Goal: Task Accomplishment & Management: Complete application form

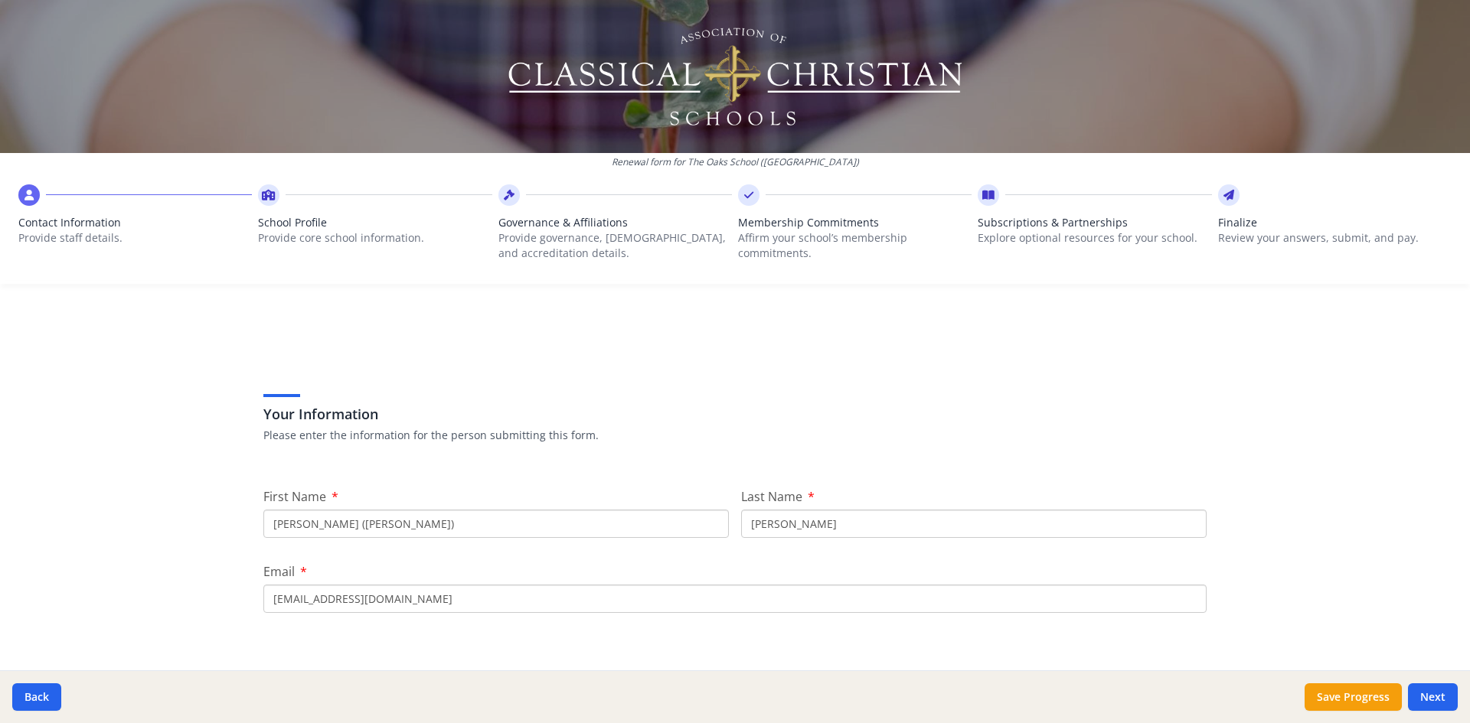
click at [467, 523] on input "Jacob B. (Ben)" at bounding box center [495, 524] width 465 height 28
type input "Leesa"
type input "Welton"
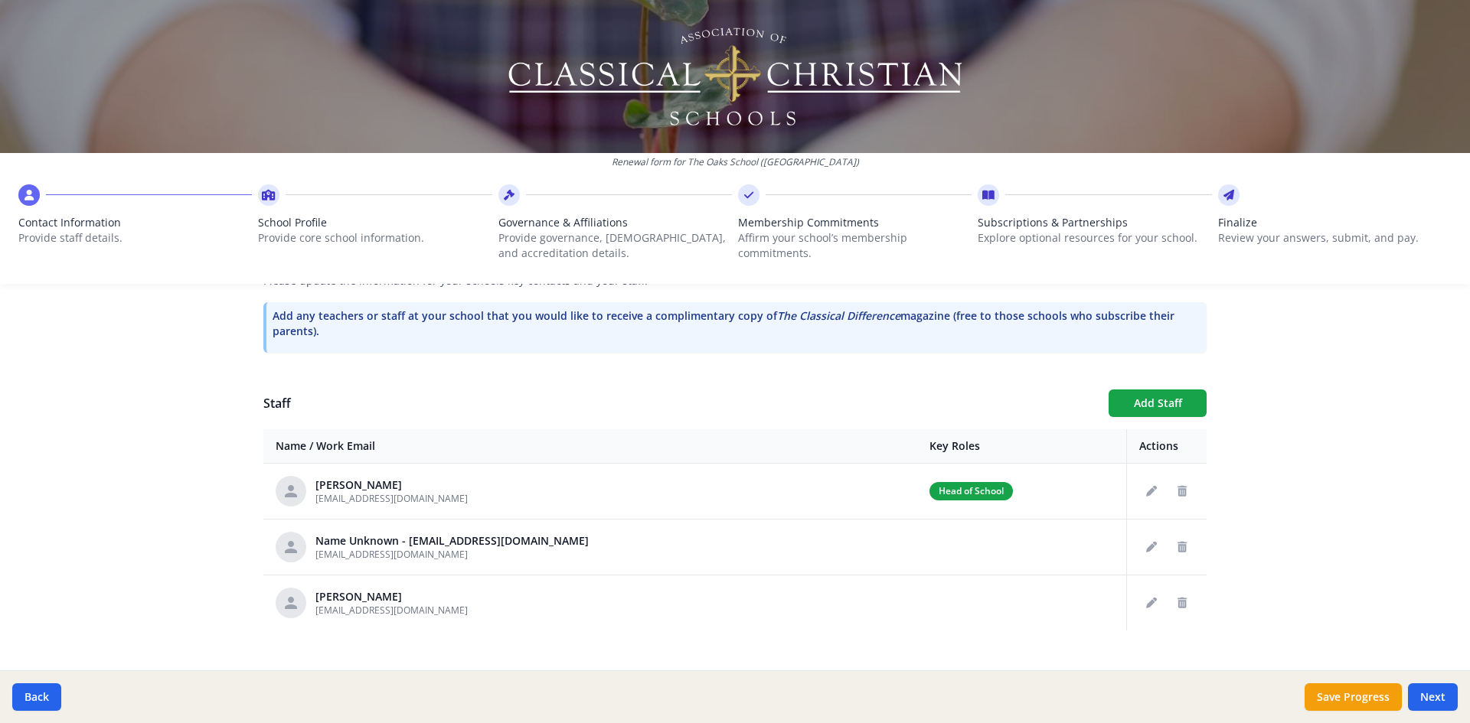
scroll to position [484, 0]
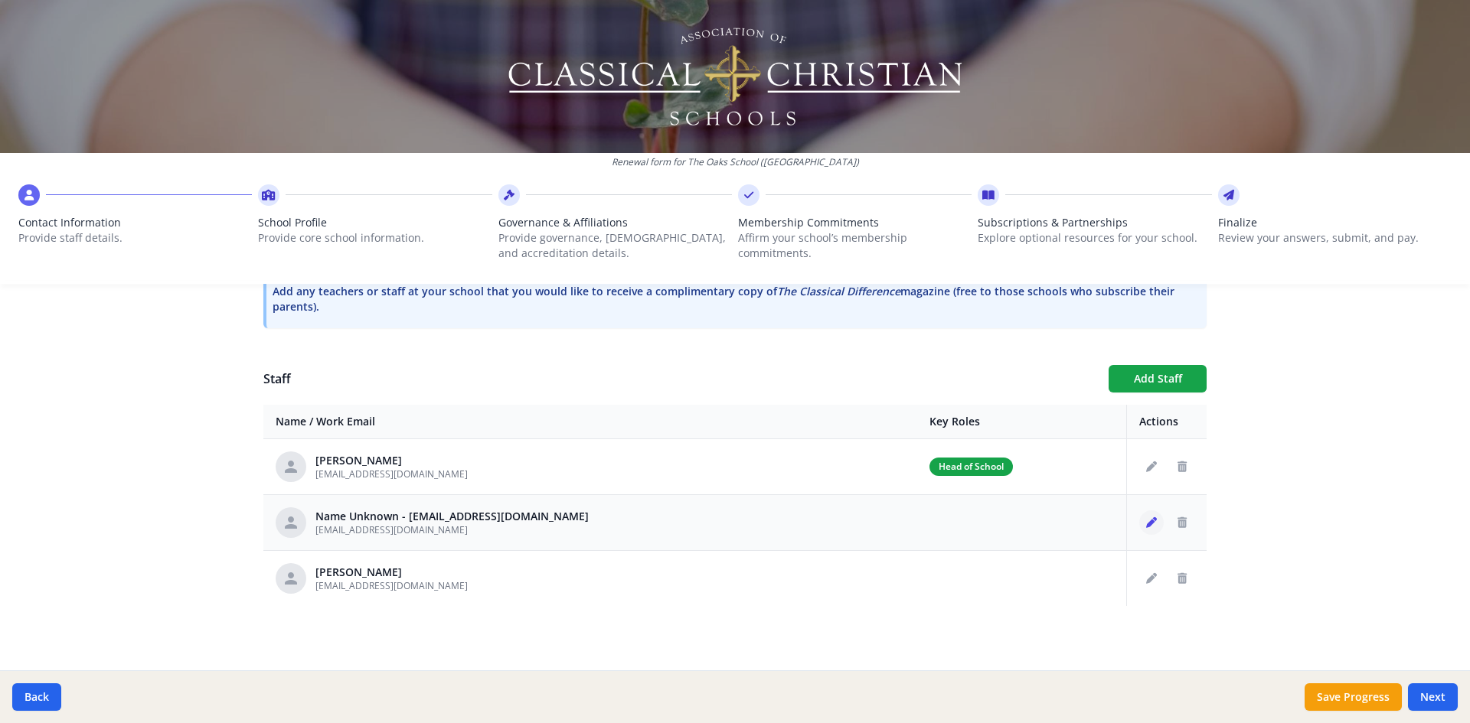
click at [1146, 524] on icon "Edit staff" at bounding box center [1151, 523] width 11 height 11
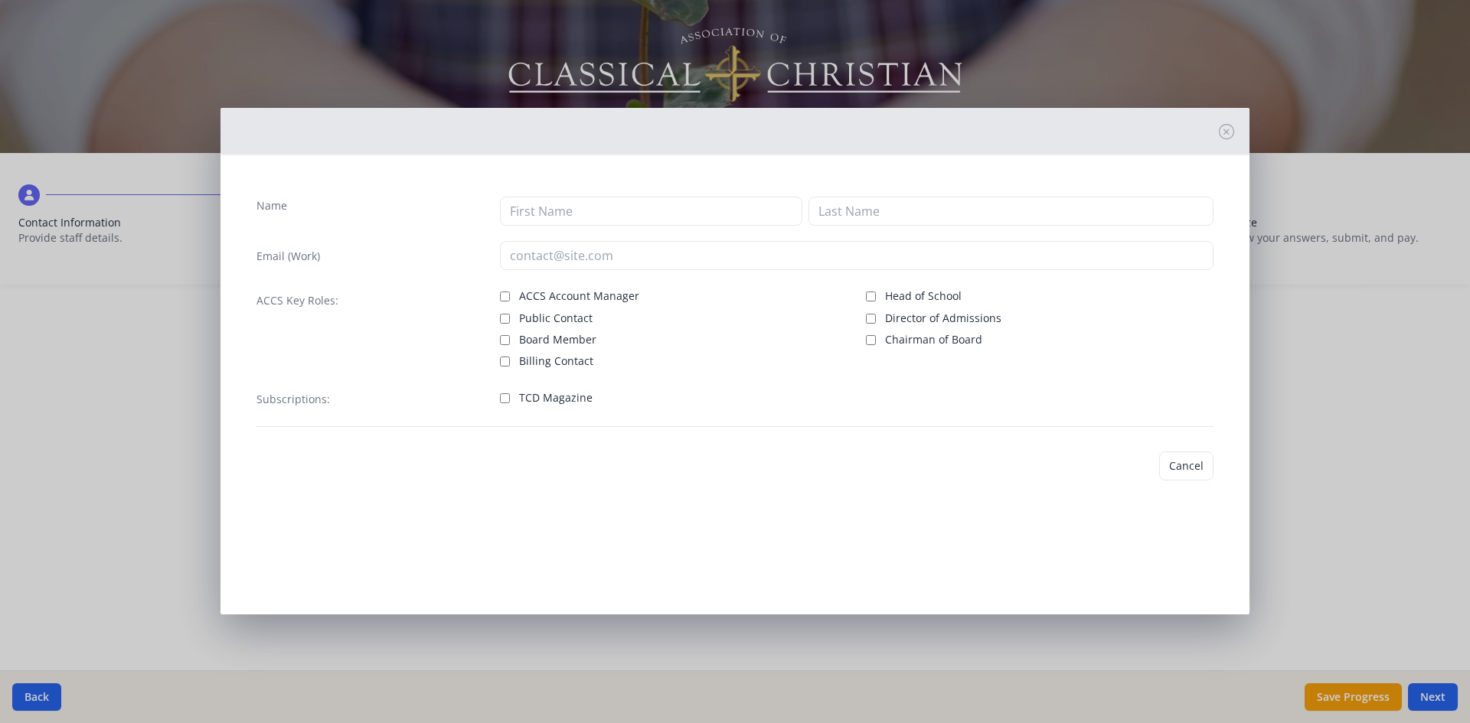
type input "admissions@theoaksevans.org"
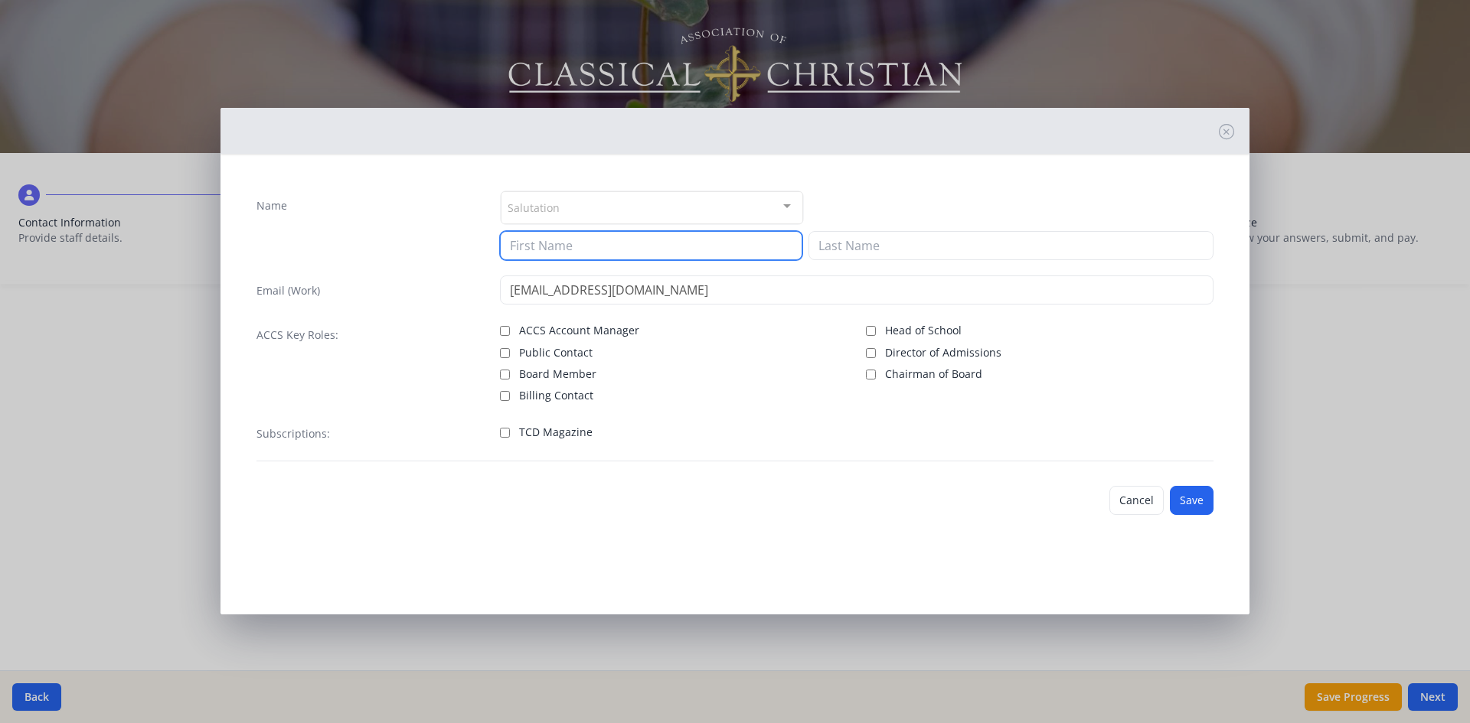
click at [550, 247] on input at bounding box center [651, 245] width 302 height 29
type input "Leesa"
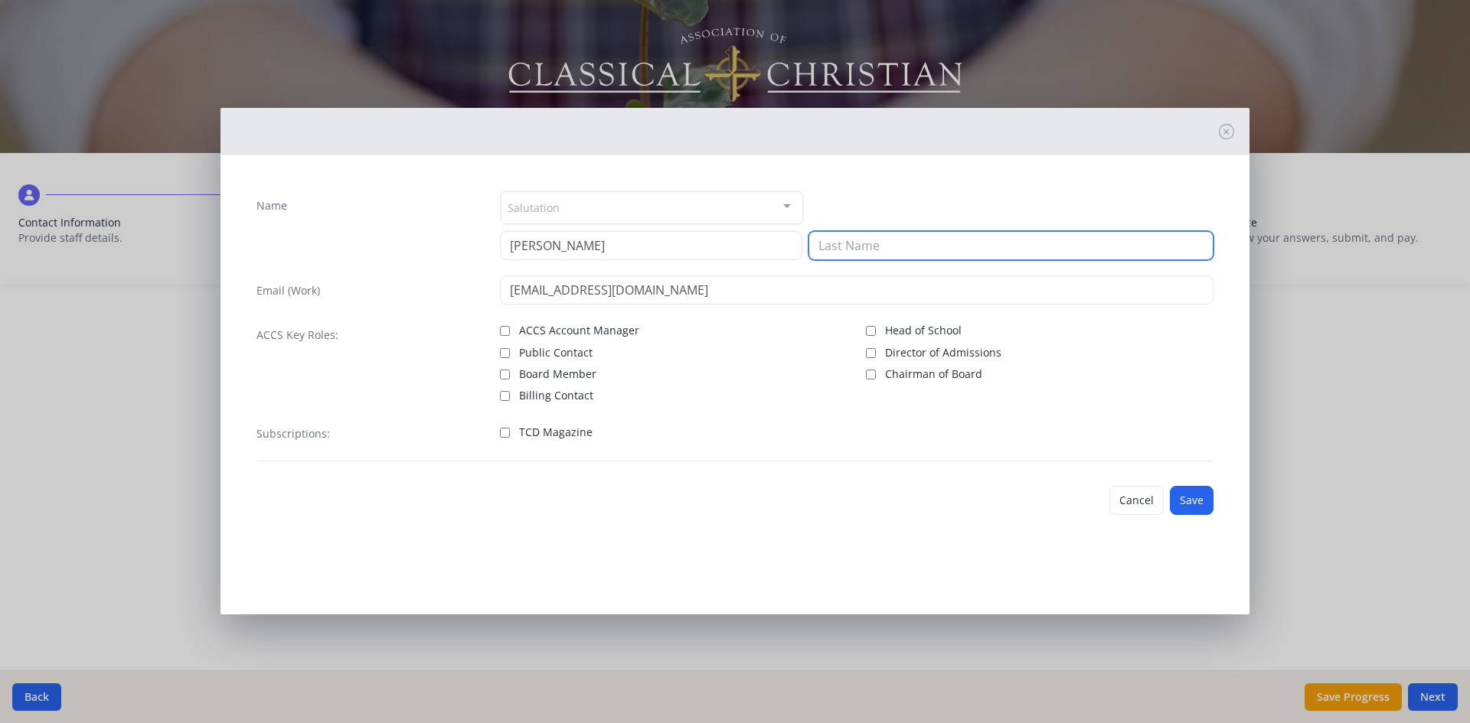
type input "Welton"
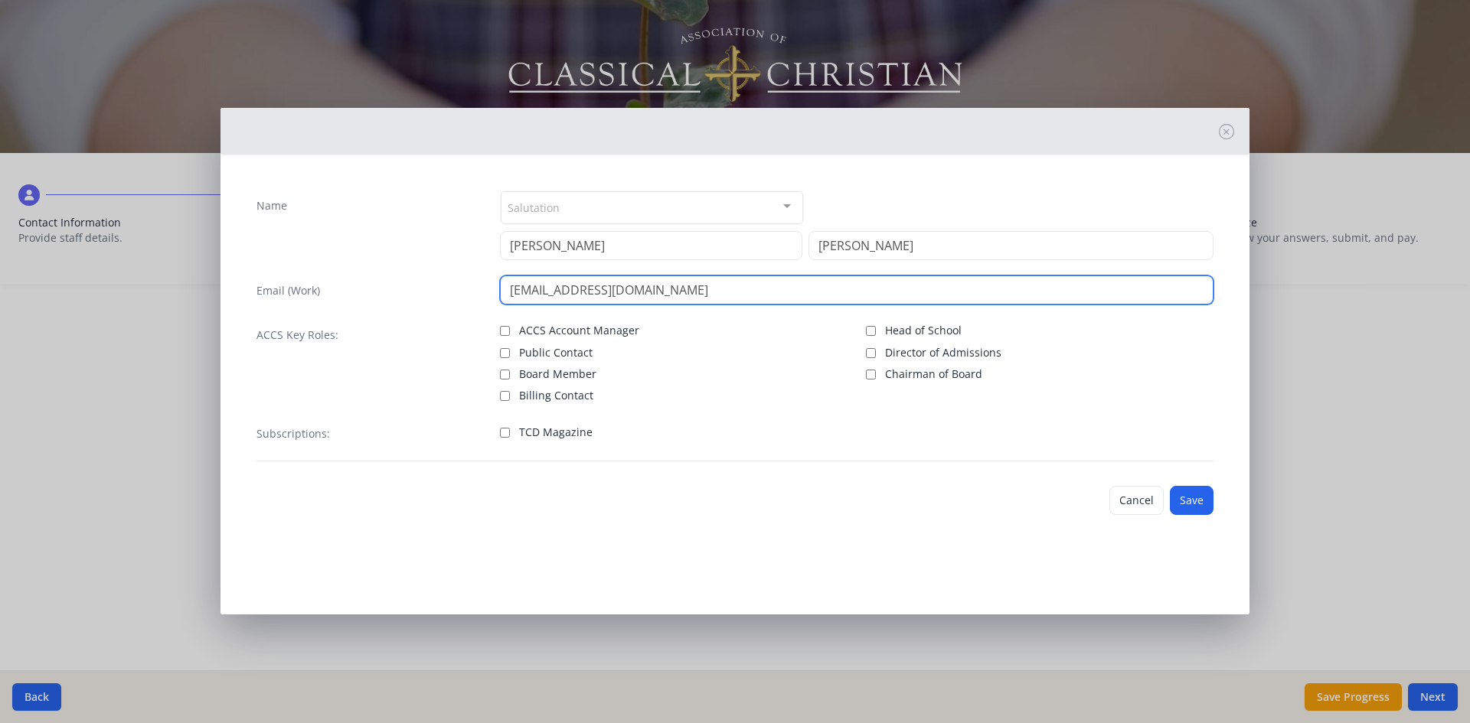
click at [600, 291] on input "leesa24@gmail.com" at bounding box center [857, 290] width 714 height 29
type input "admin@theoaksevans.org"
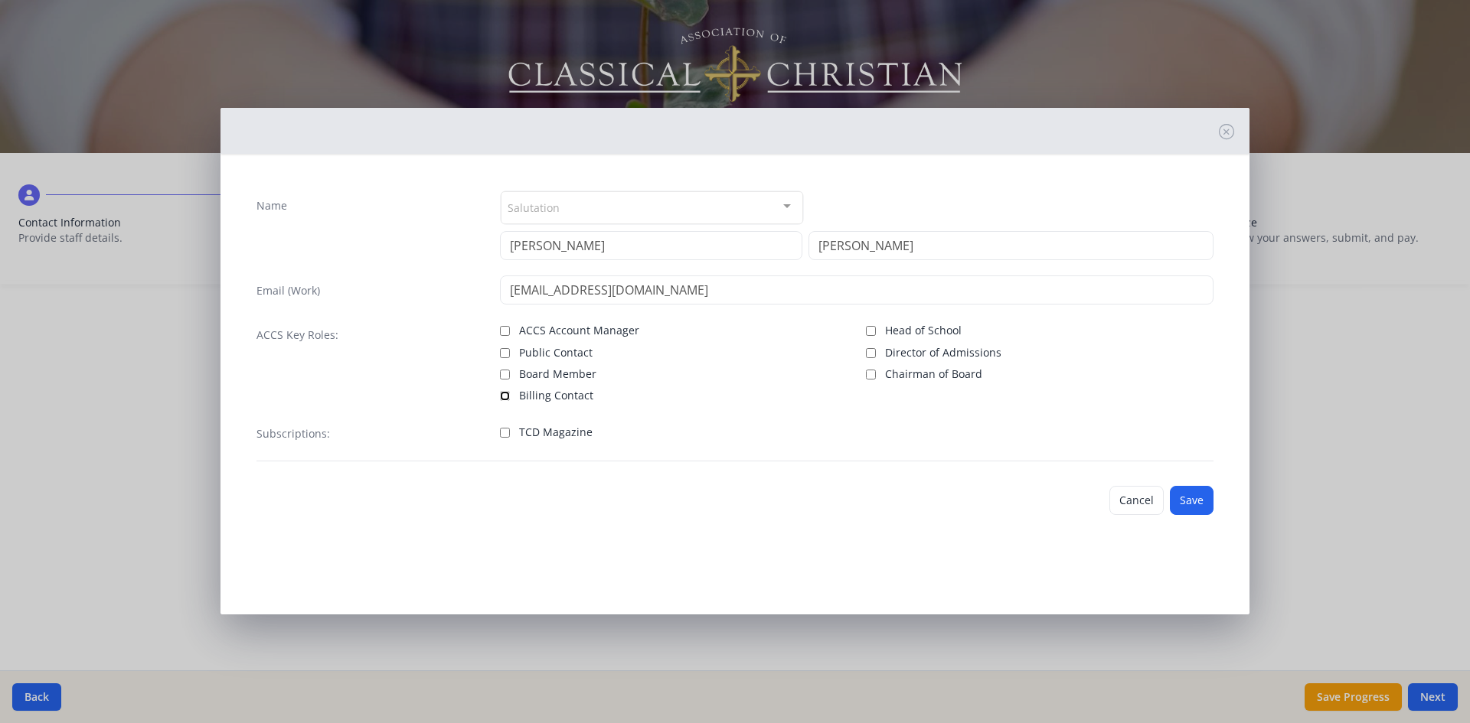
click at [508, 396] on input "Billing Contact" at bounding box center [505, 396] width 10 height 10
checkbox input "true"
click at [1184, 497] on button "Save" at bounding box center [1192, 500] width 44 height 29
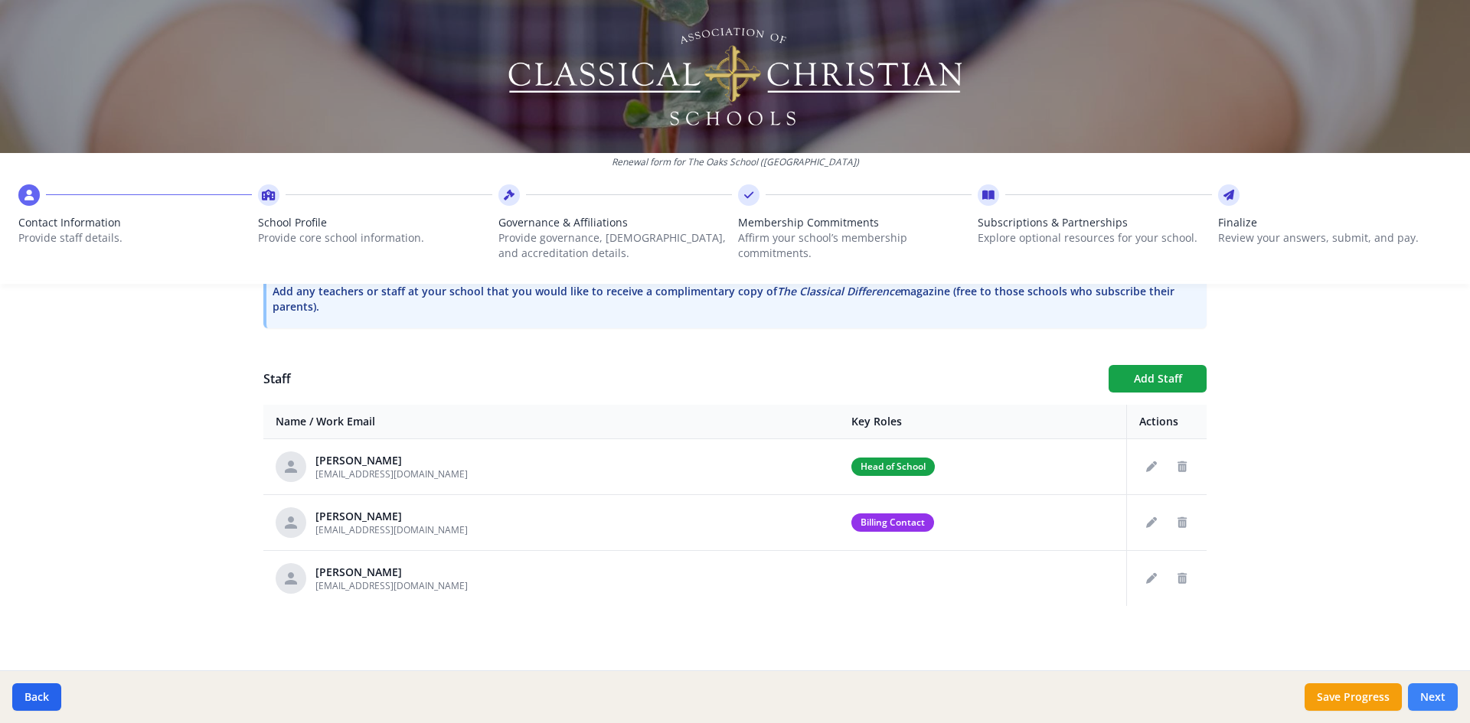
click at [1425, 699] on button "Next" at bounding box center [1433, 698] width 50 height 28
type input "(706) 513-7518"
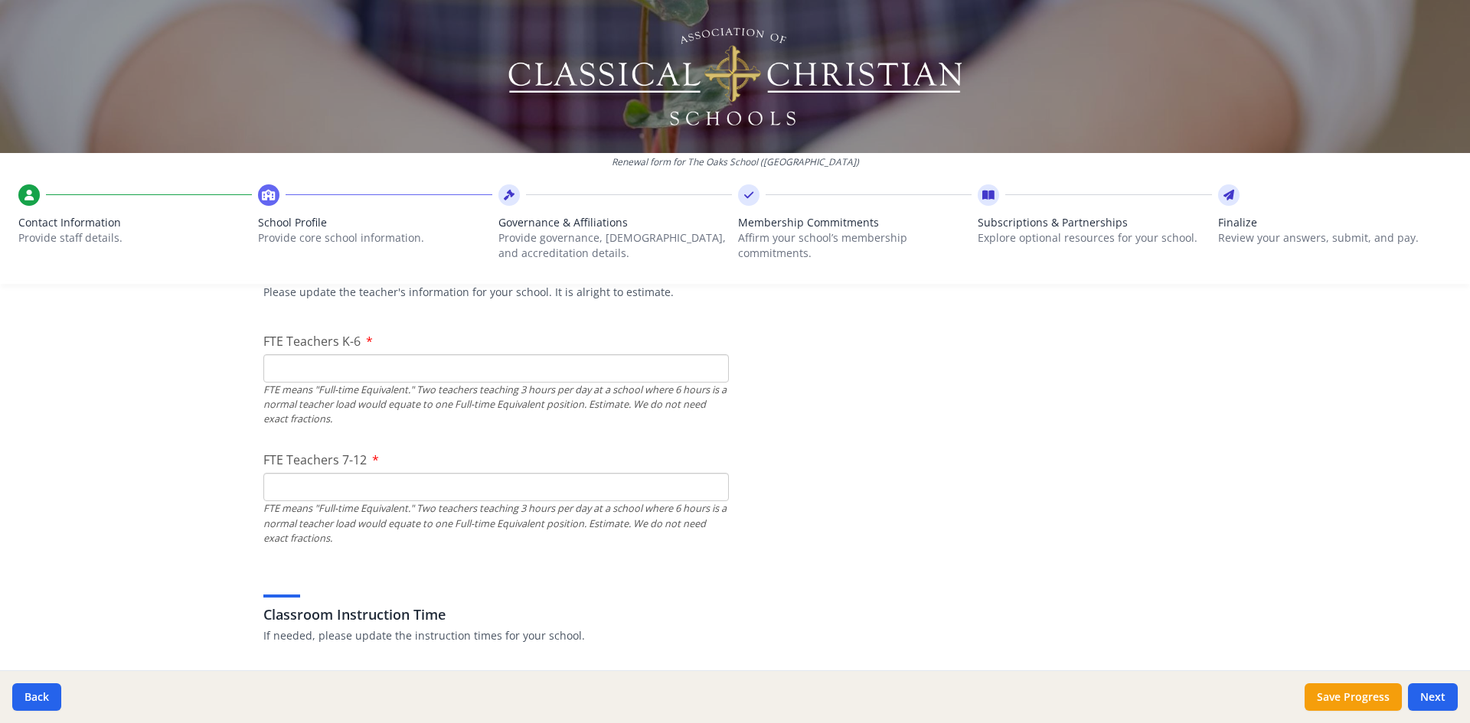
scroll to position [943, 0]
click at [314, 363] on input "FTE Teachers K-6" at bounding box center [495, 362] width 465 height 28
type input "3"
click at [311, 492] on input "3" at bounding box center [495, 481] width 465 height 28
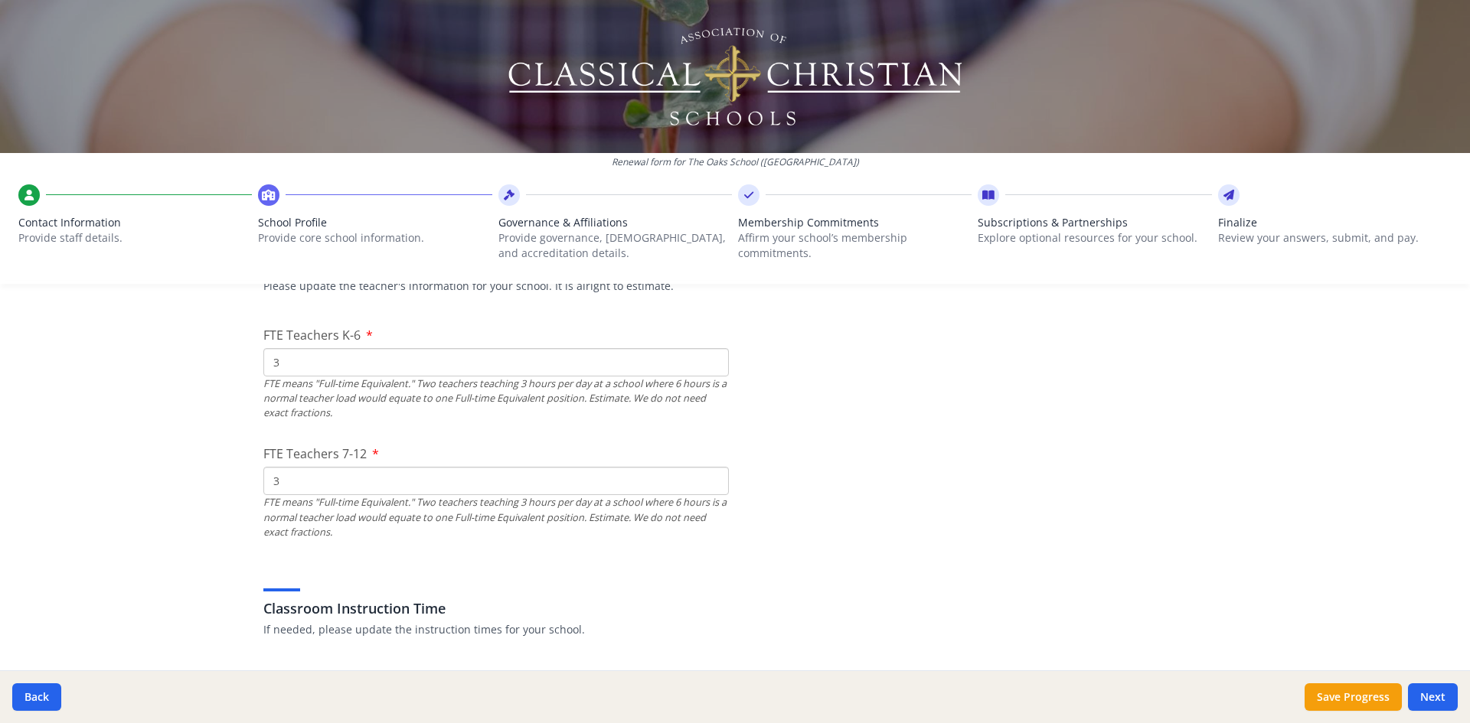
click at [311, 492] on input "3" at bounding box center [495, 481] width 465 height 28
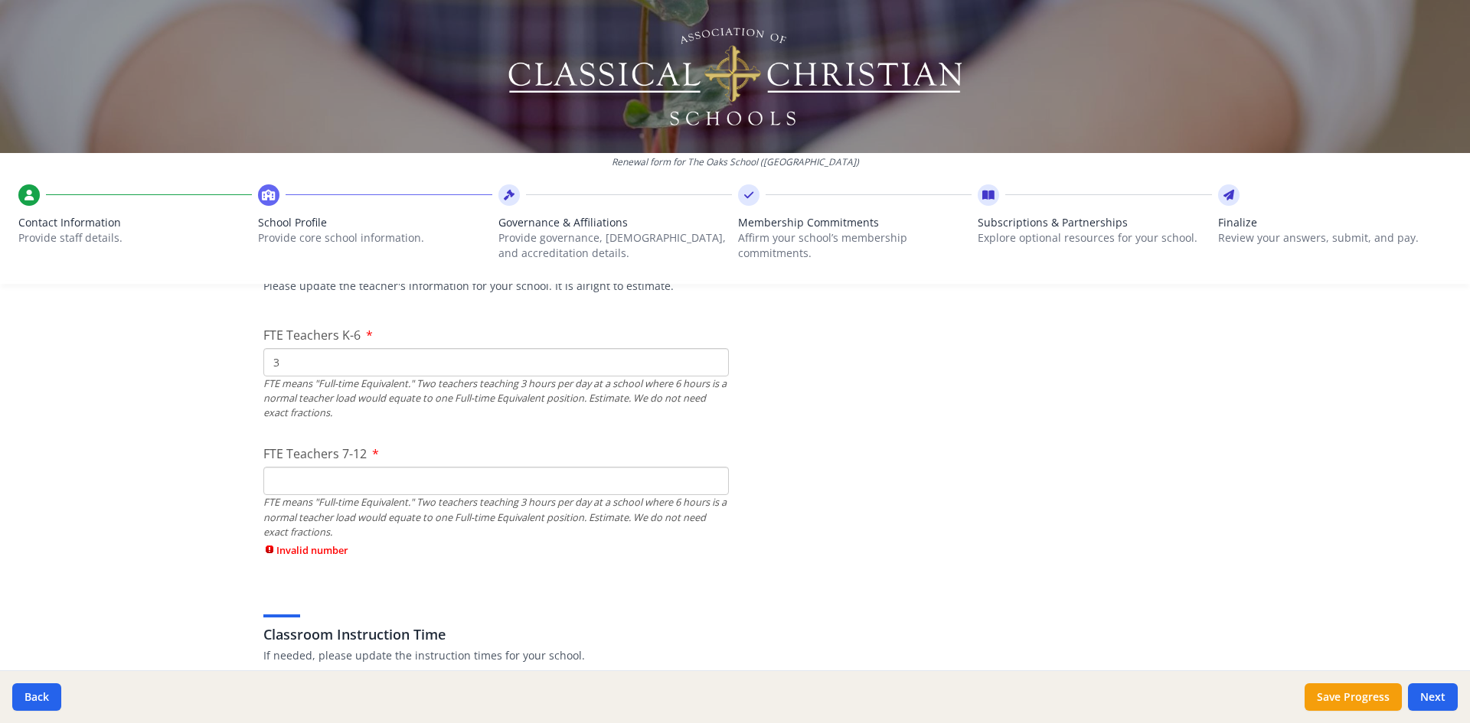
click at [303, 364] on input "3" at bounding box center [495, 362] width 465 height 28
type input "6"
click at [456, 357] on input "6" at bounding box center [495, 362] width 465 height 28
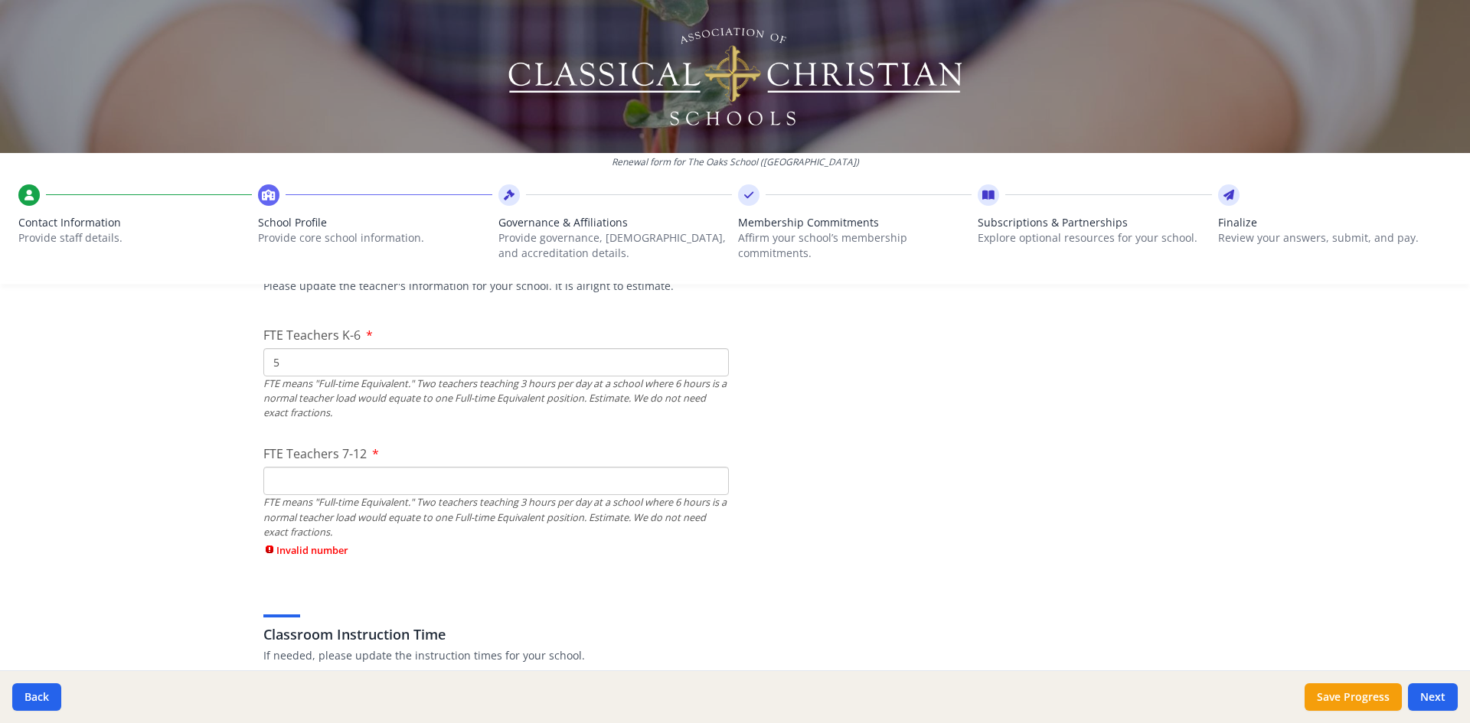
type input "5"
click at [413, 478] on input "FTE Teachers 7-12" at bounding box center [495, 481] width 465 height 28
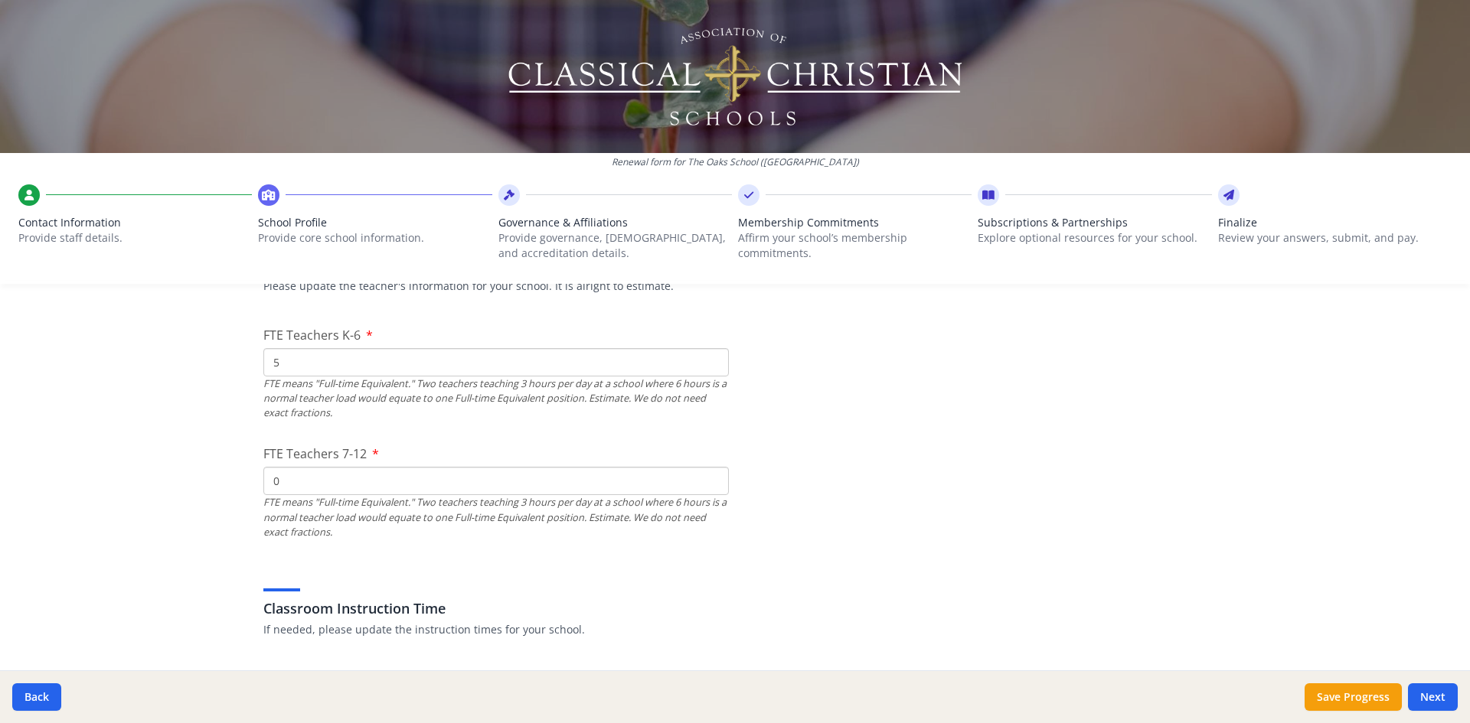
type input "0"
click at [430, 568] on div "Classroom Instruction Time If needed, please update the instruction times for y…" at bounding box center [734, 600] width 943 height 73
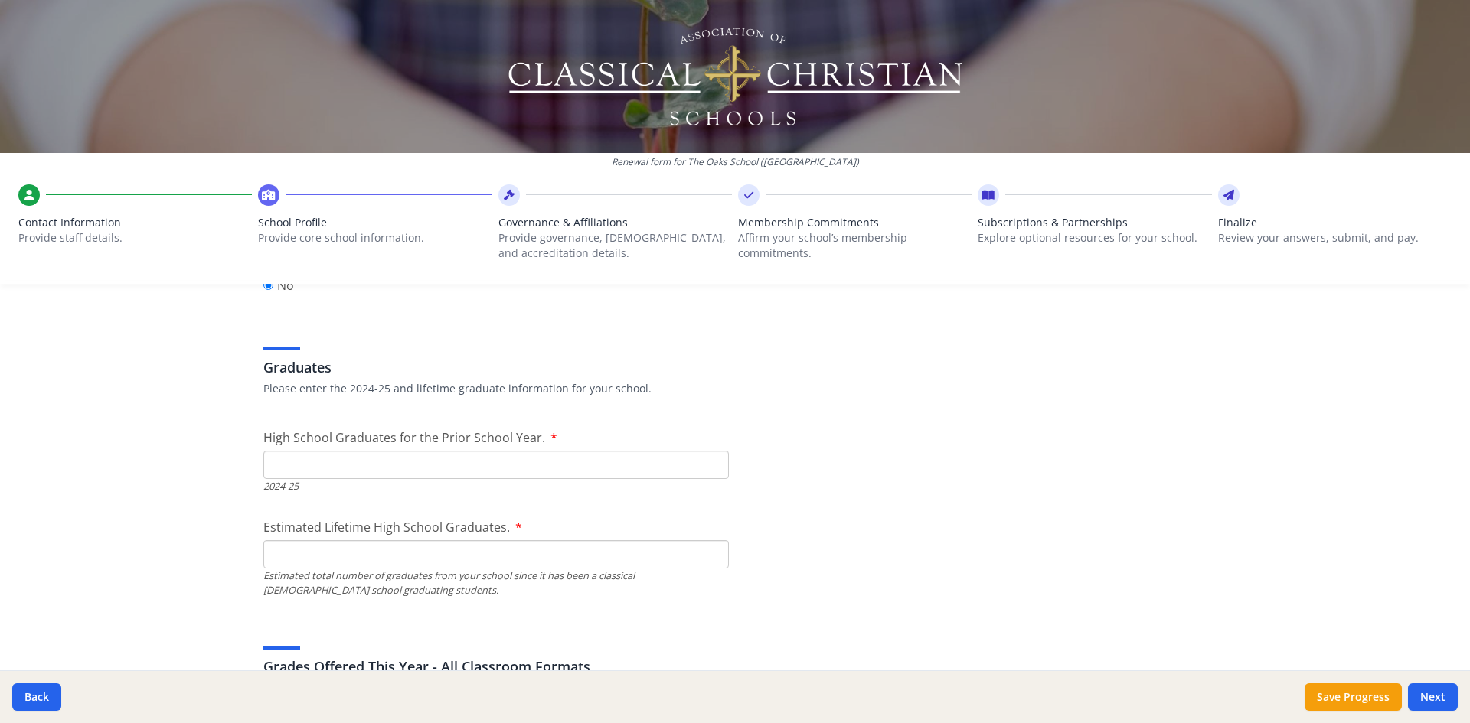
scroll to position [2107, 0]
click at [482, 466] on input "High School Graduates for the Prior School Year." at bounding box center [495, 463] width 465 height 28
type input "0"
click at [348, 558] on input "Estimated Lifetime High School Graduates." at bounding box center [495, 553] width 465 height 28
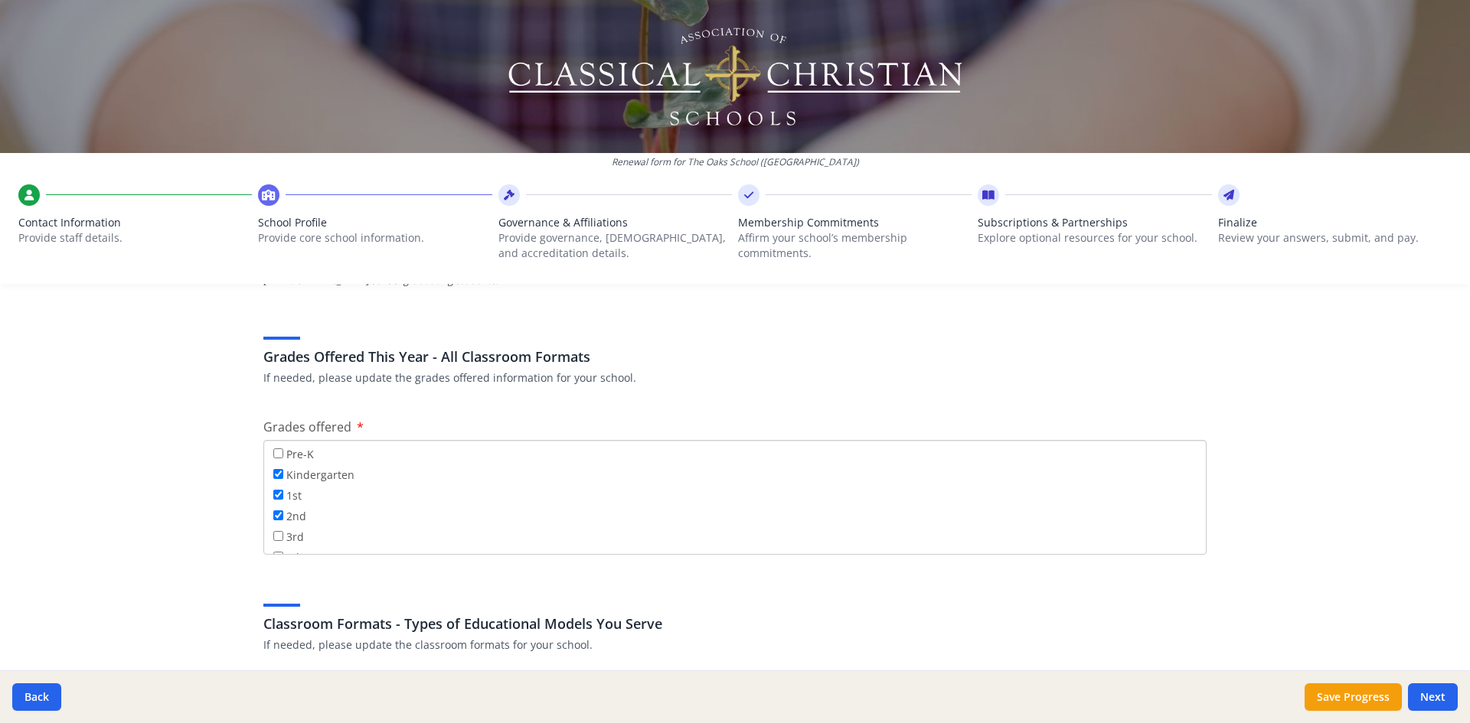
scroll to position [2440, 0]
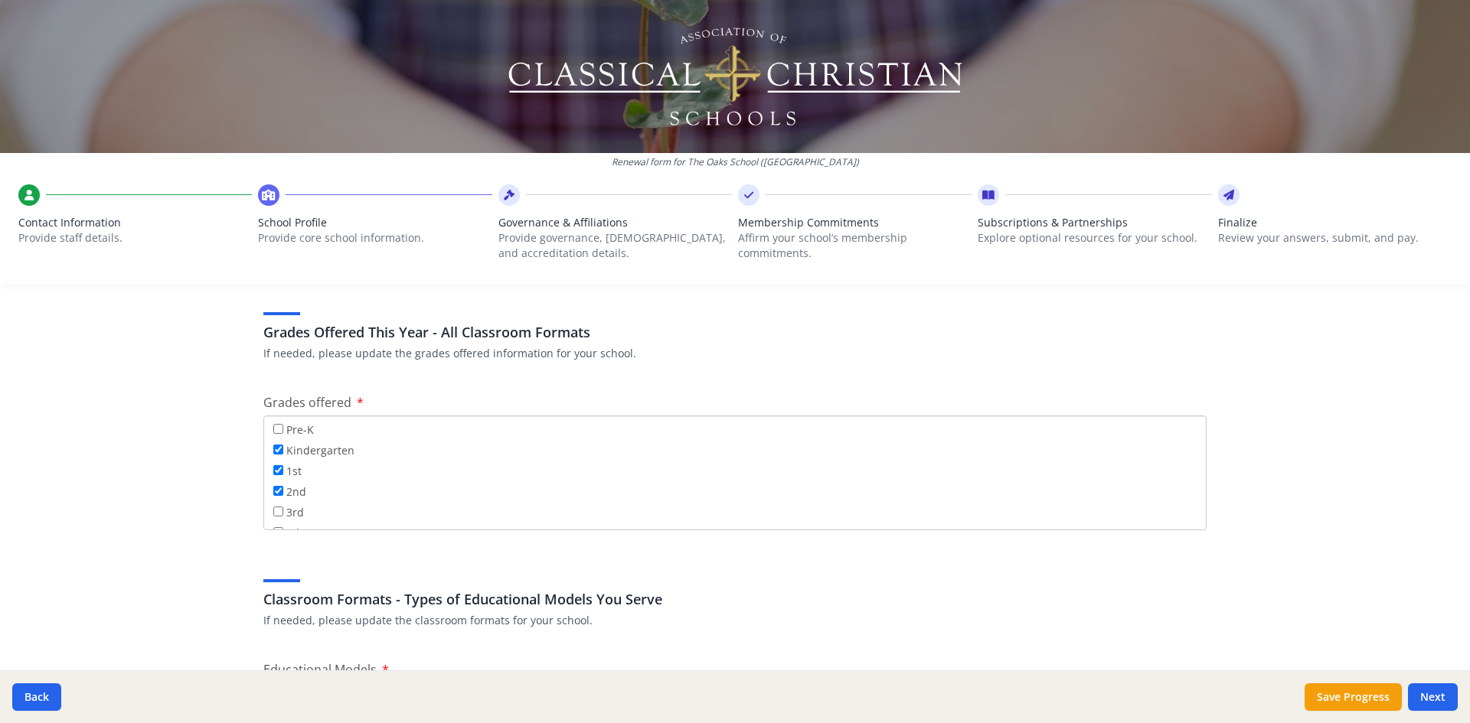
type input "0"
click at [273, 508] on input "3rd" at bounding box center [278, 512] width 10 height 10
checkbox input "true"
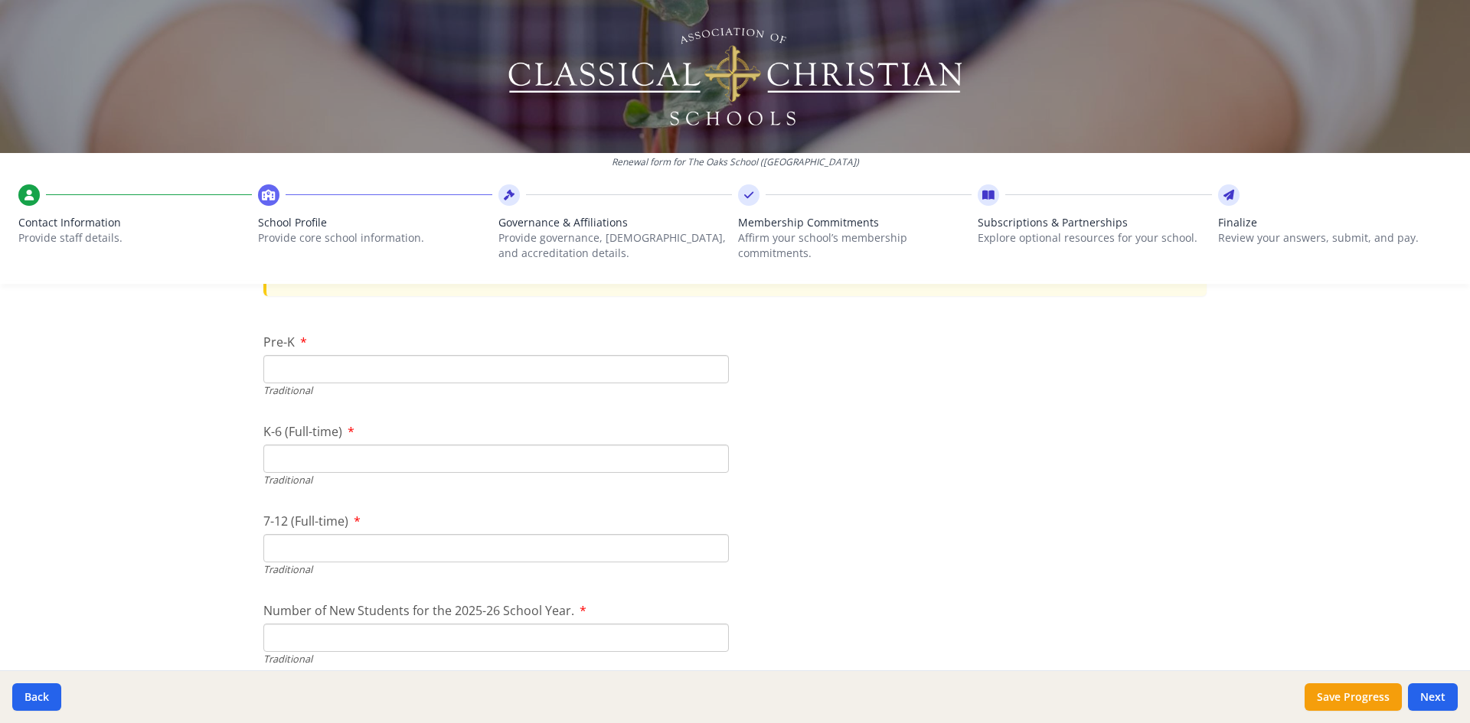
scroll to position [3170, 0]
click at [688, 378] on input "Pre-K" at bounding box center [495, 375] width 465 height 28
type input "0"
click at [392, 469] on input "K-6 (Full-time)" at bounding box center [495, 465] width 465 height 28
type input "18"
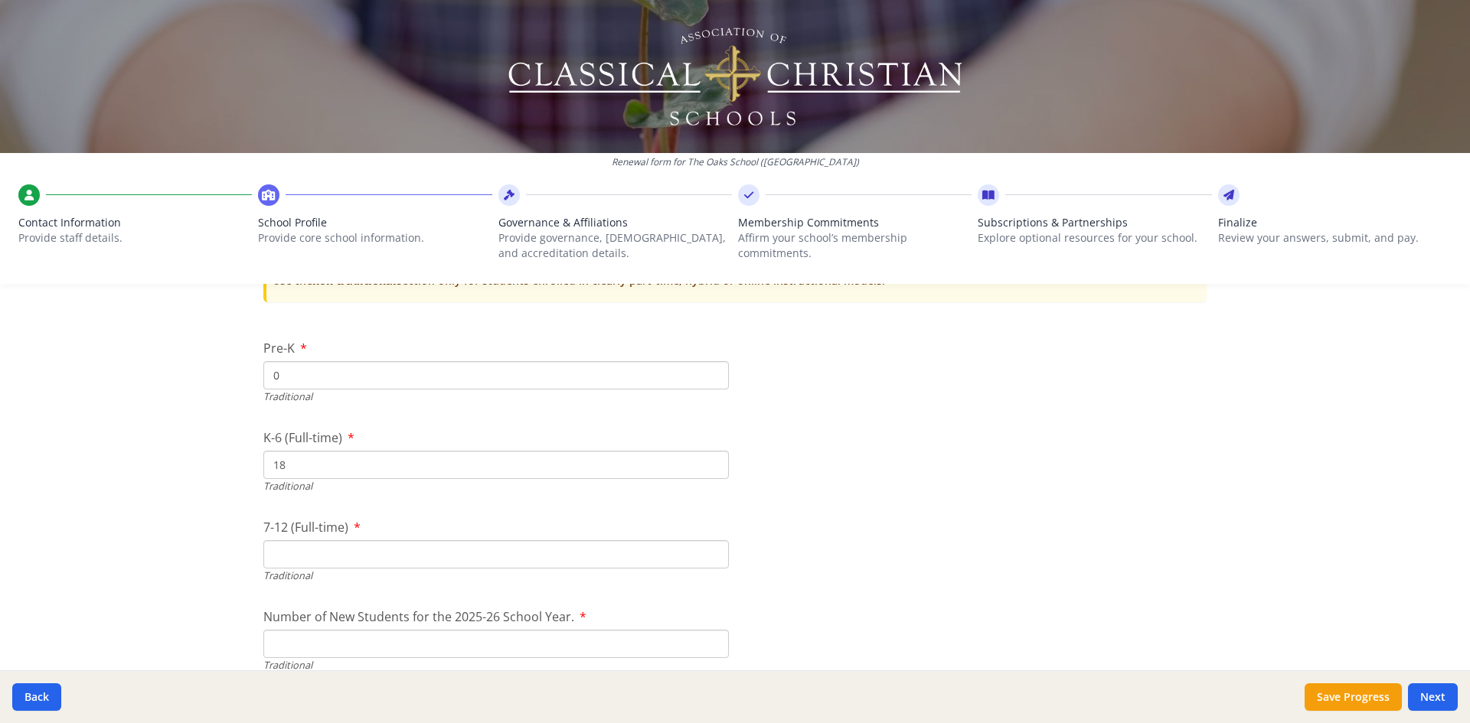
click at [399, 548] on input "7-12 (Full-time)" at bounding box center [495, 555] width 465 height 28
type input "0"
click at [431, 647] on input "Number of New Students for the 2025-26 School Year." at bounding box center [495, 644] width 465 height 28
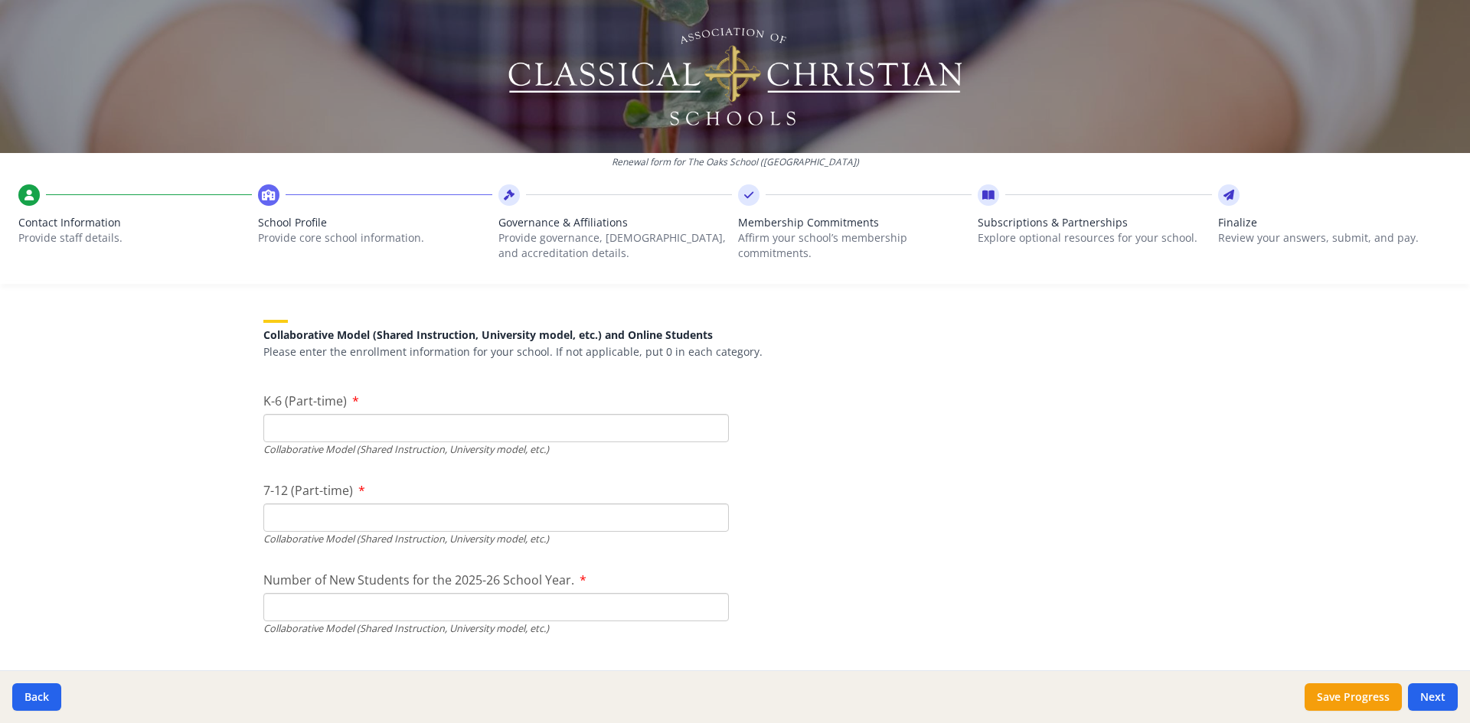
scroll to position [3585, 0]
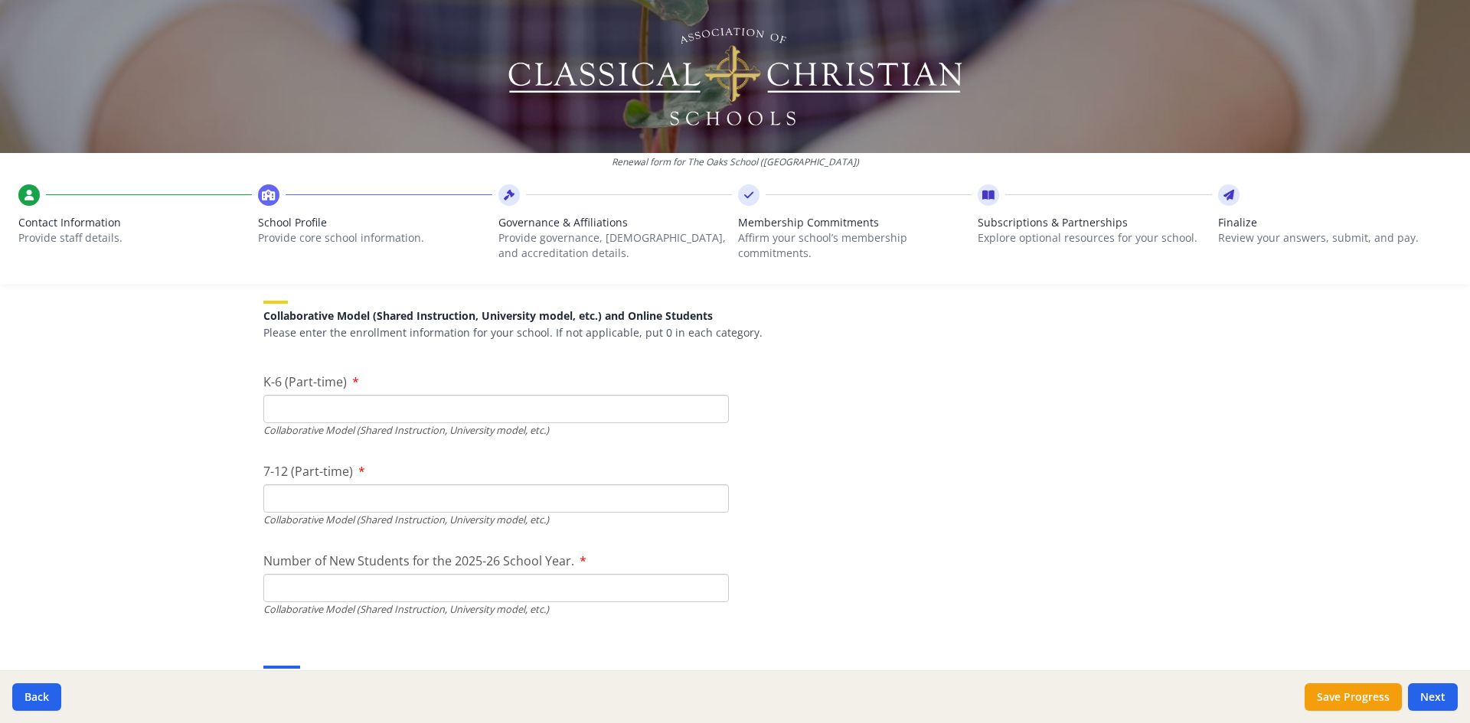
type input "9"
click at [540, 401] on input "K-6 (Part-time)" at bounding box center [495, 409] width 465 height 28
type input "0"
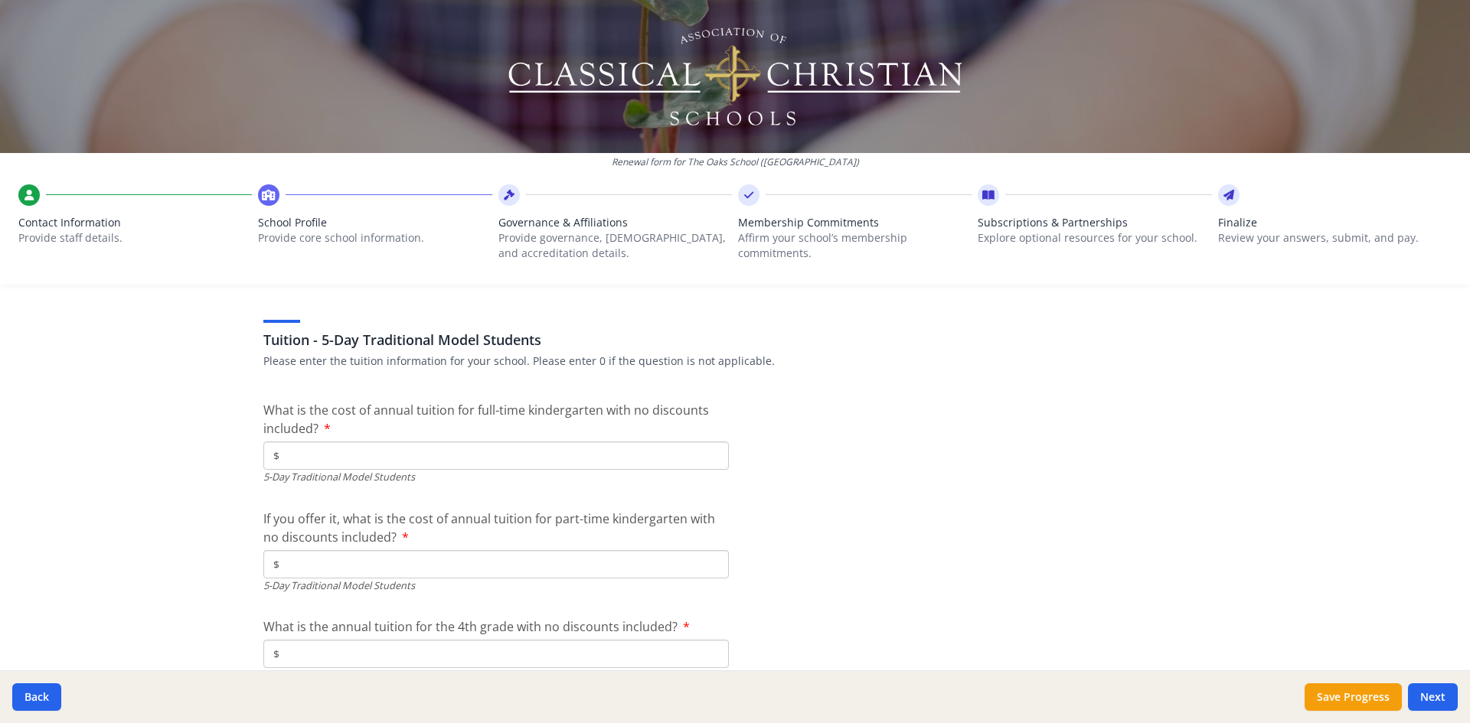
scroll to position [3937, 0]
type input "$7 500"
click at [365, 552] on input "$" at bounding box center [495, 558] width 465 height 28
type input "$0"
click at [358, 640] on input "$" at bounding box center [495, 648] width 465 height 28
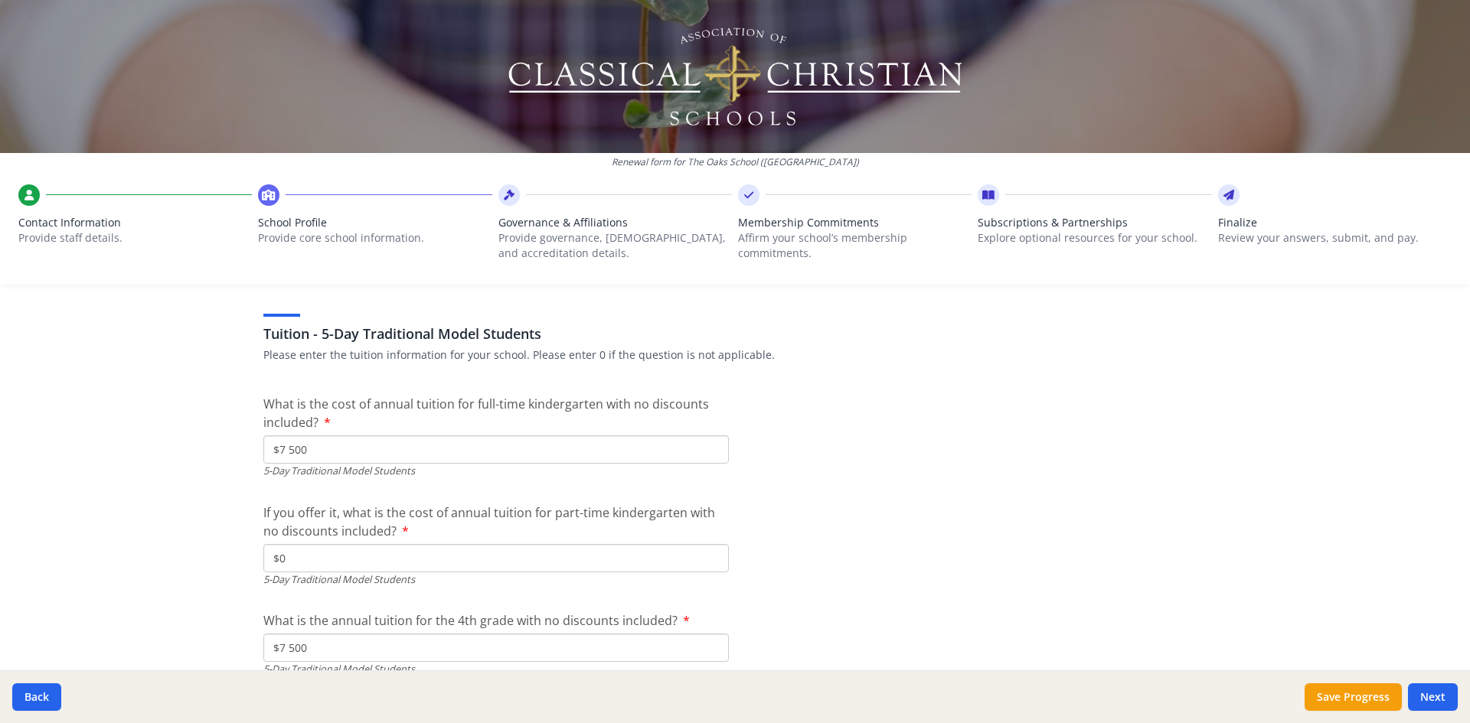
type input "$7 500"
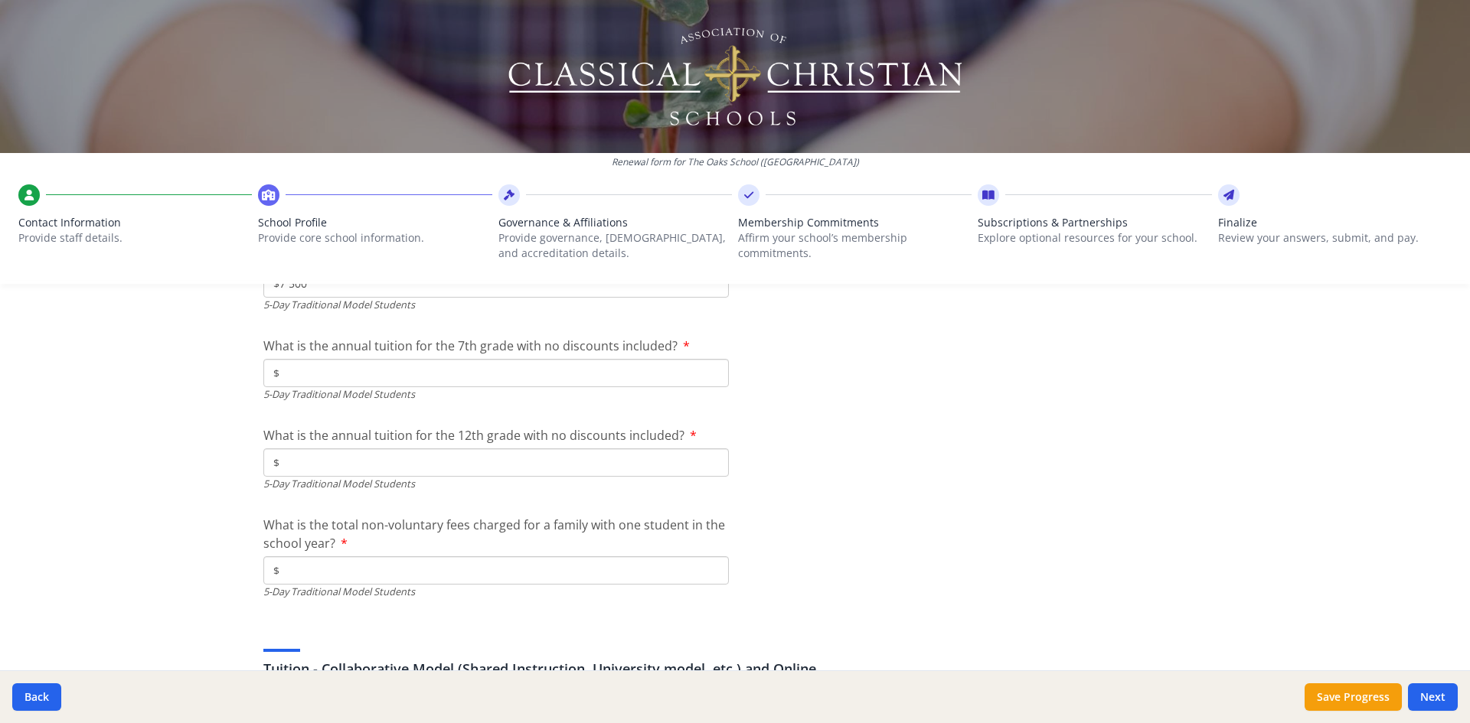
scroll to position [4290, 0]
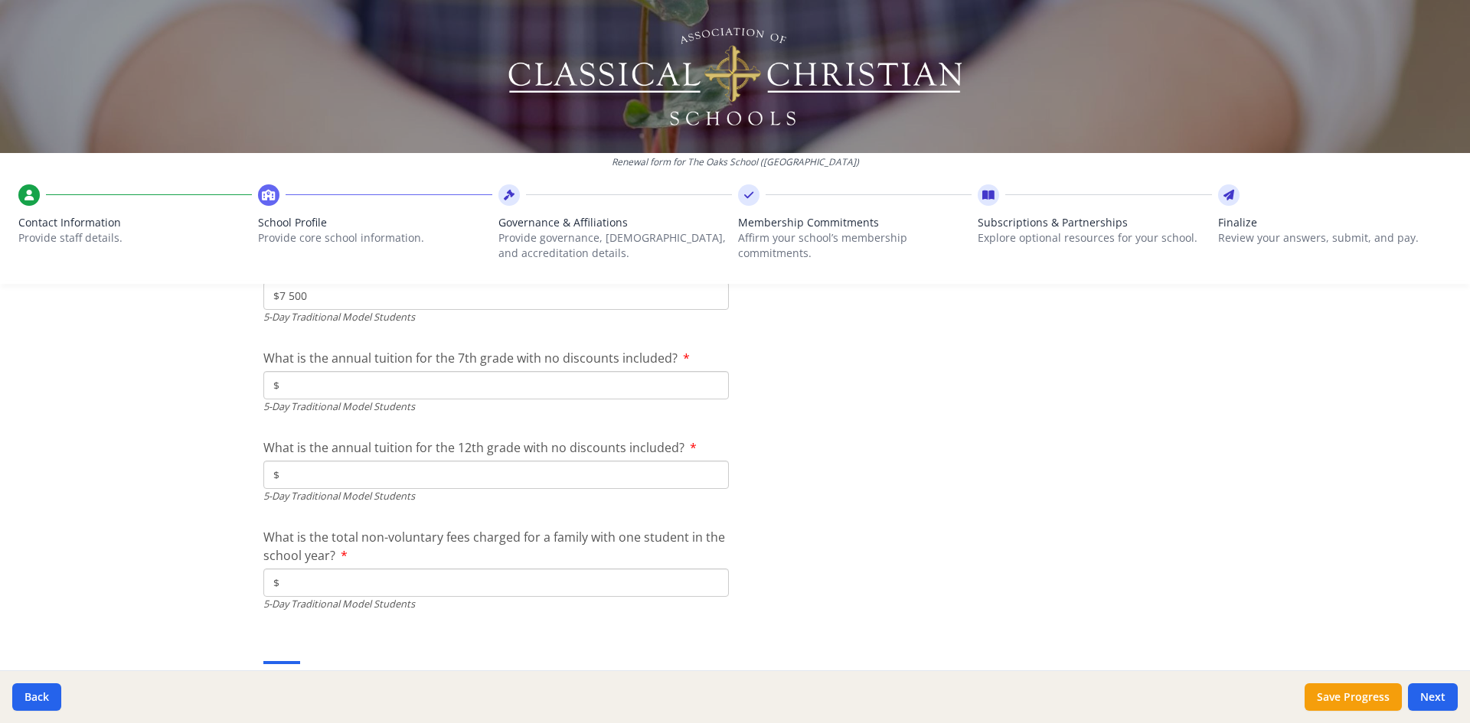
click at [566, 384] on input "$" at bounding box center [495, 385] width 465 height 28
type input "$0"
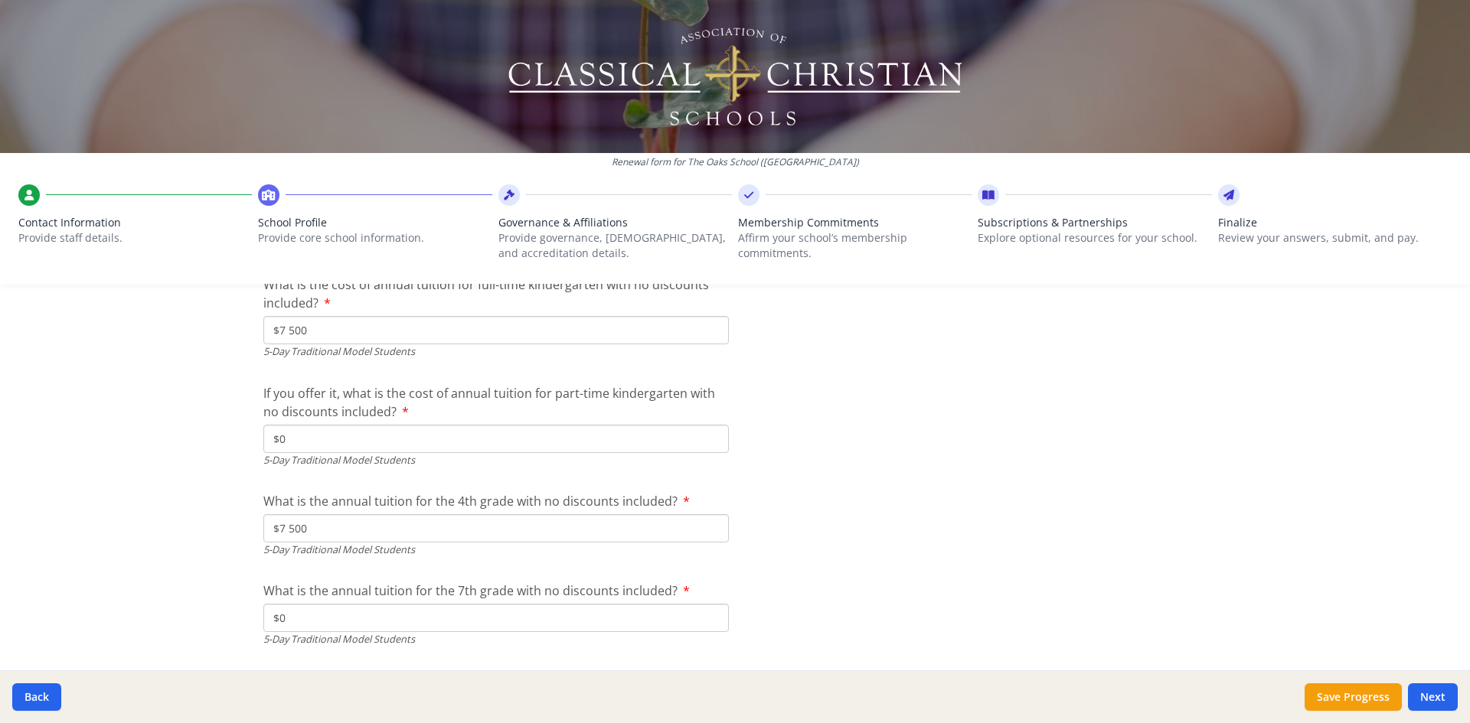
scroll to position [4051, 0]
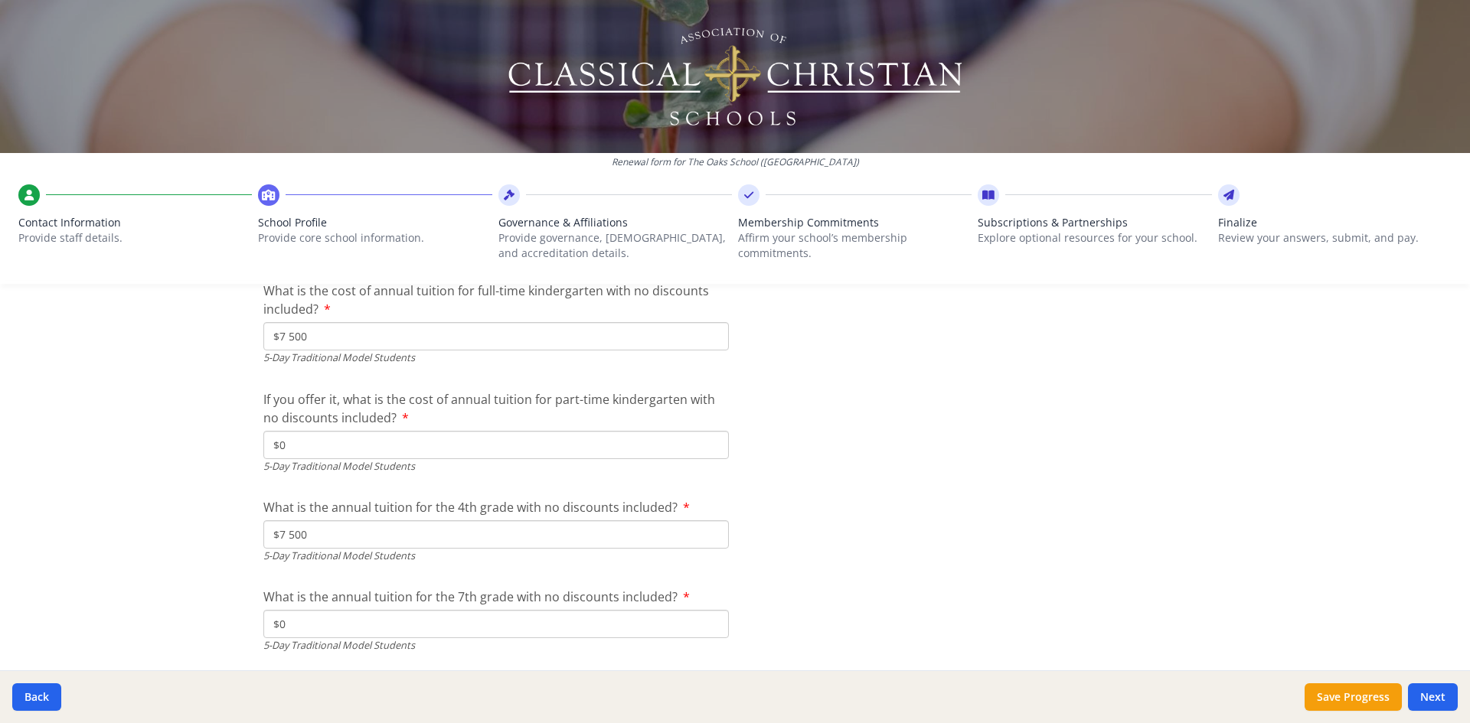
click at [658, 527] on input "$7 500" at bounding box center [495, 535] width 465 height 28
type input "$0"
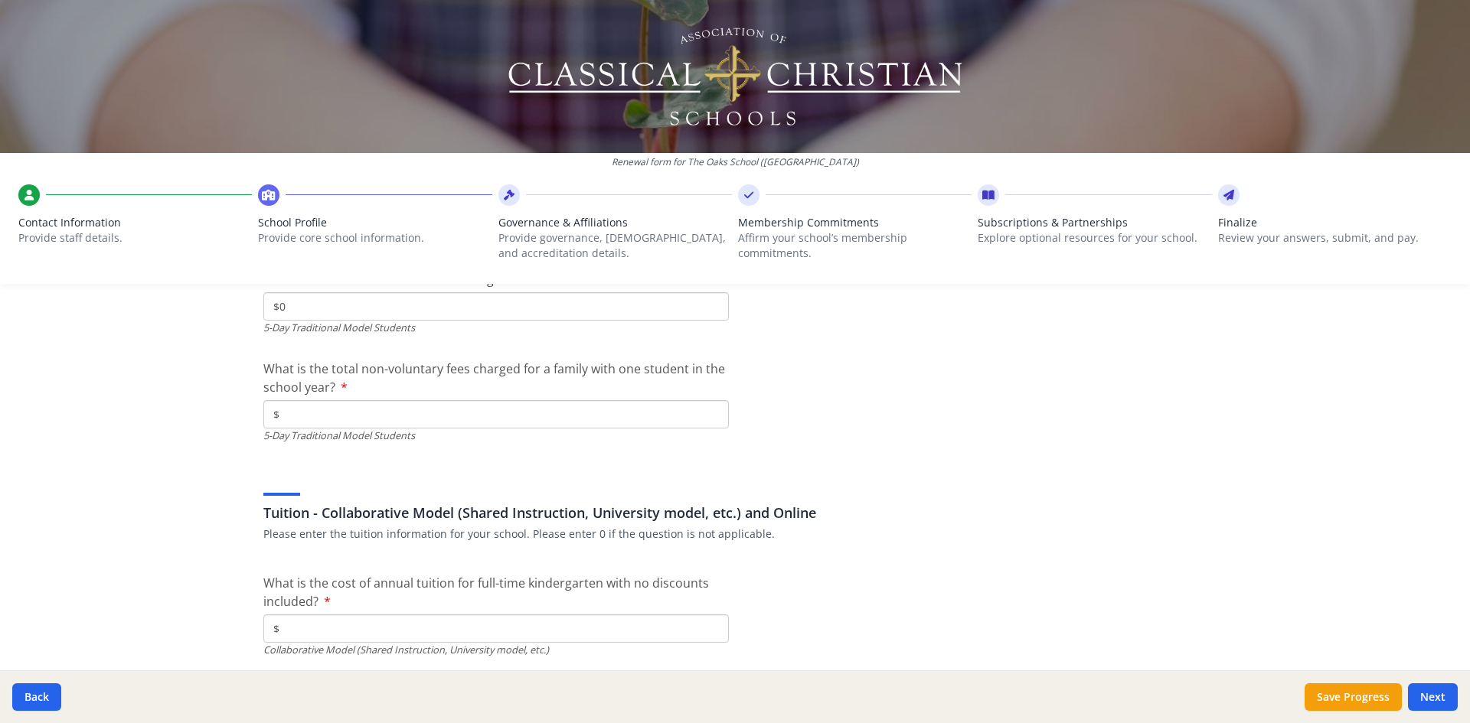
scroll to position [4464, 0]
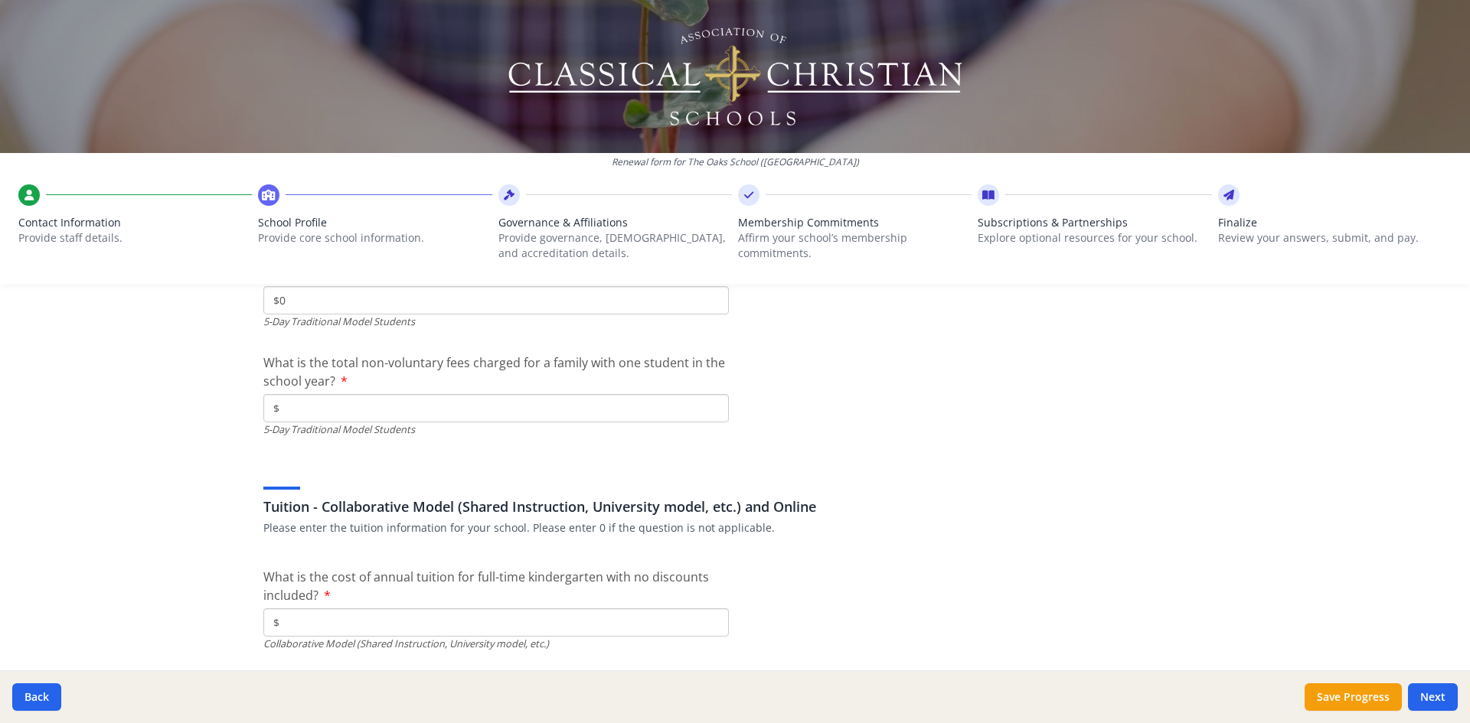
click at [523, 402] on input "$" at bounding box center [495, 408] width 465 height 28
type input "$175"
click at [583, 467] on div "Tuition - Collaborative Model (Shared Instruction, University model, etc.) and …" at bounding box center [734, 498] width 943 height 73
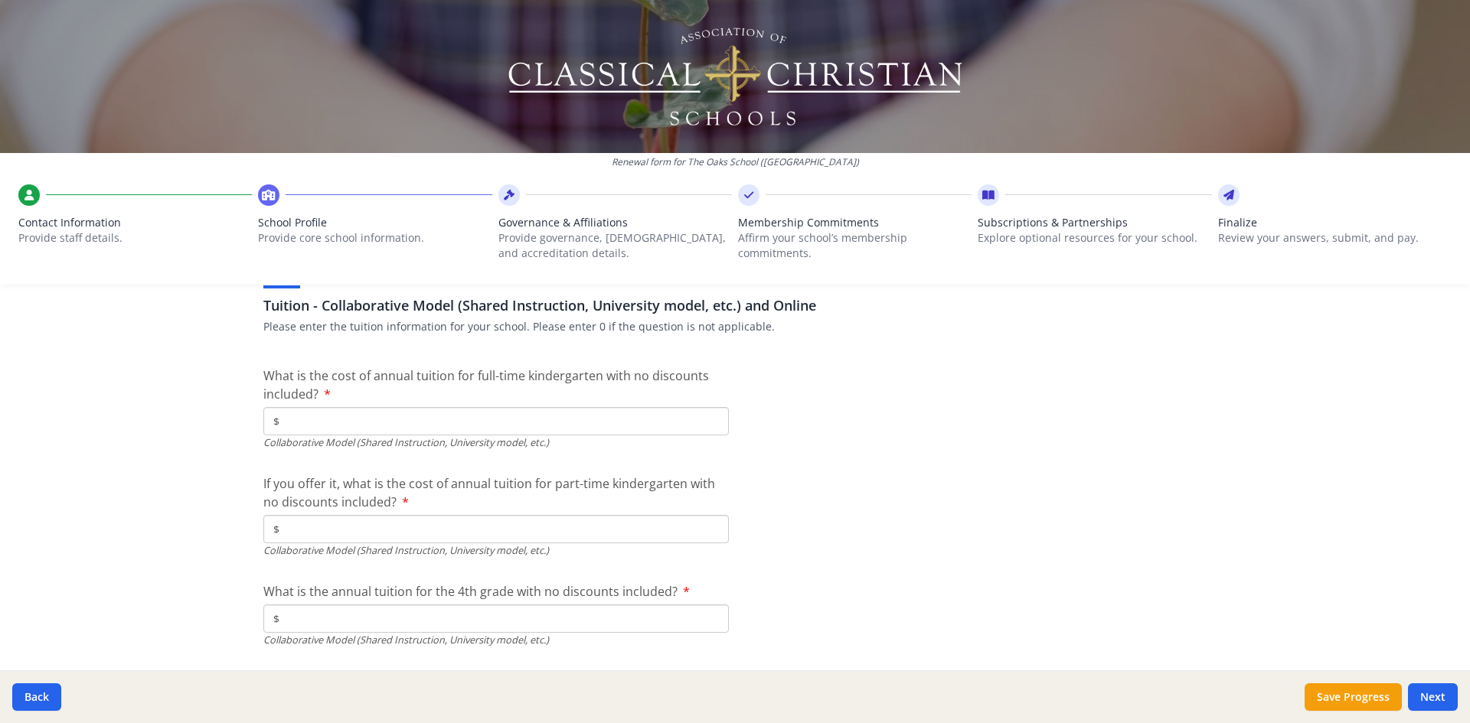
scroll to position [4659, 0]
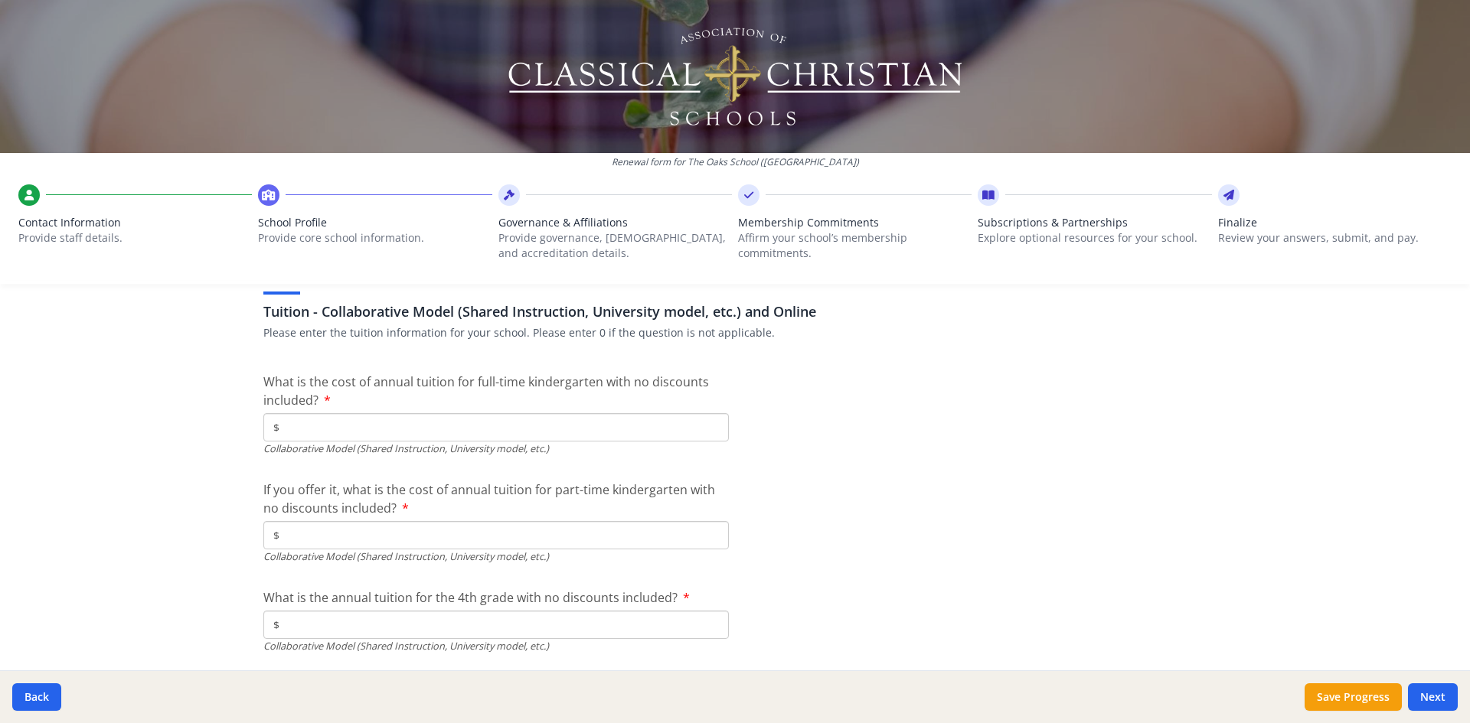
type input "$0"
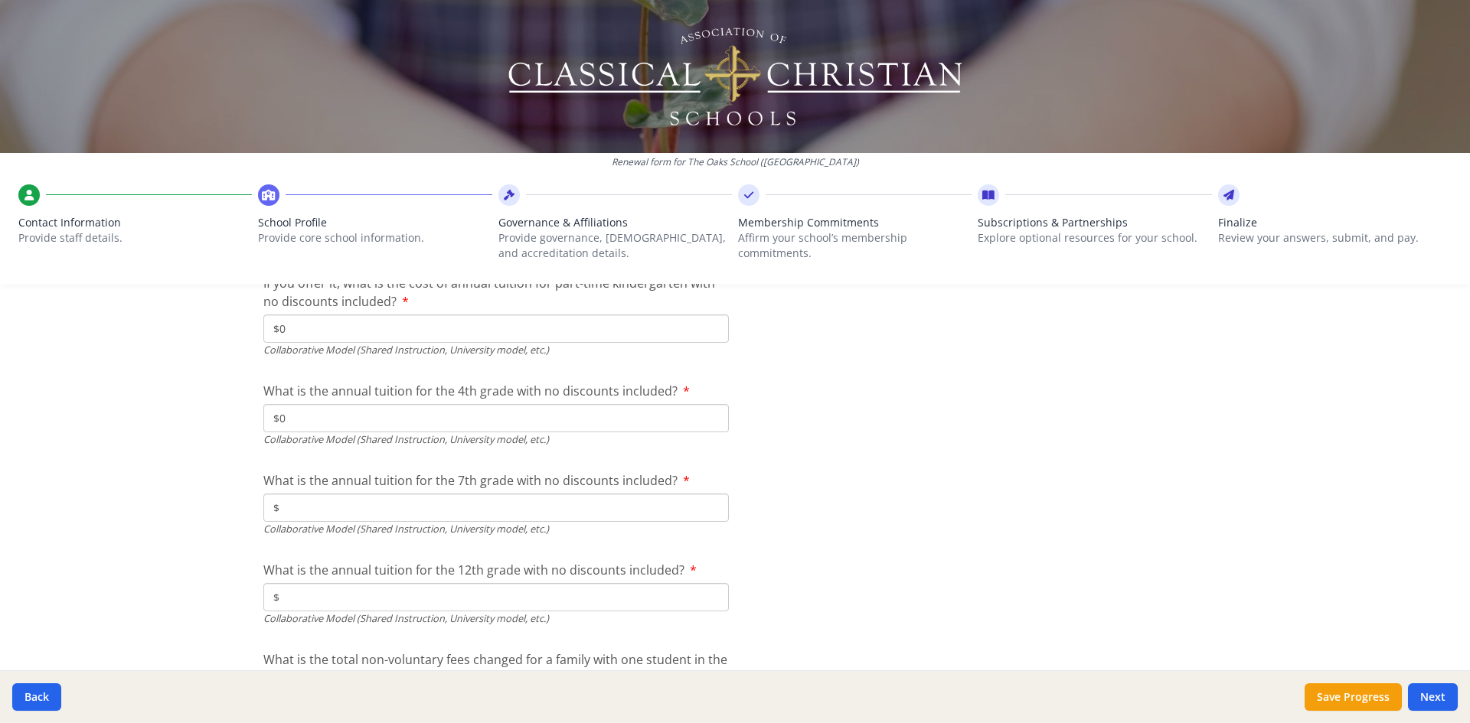
scroll to position [4872, 0]
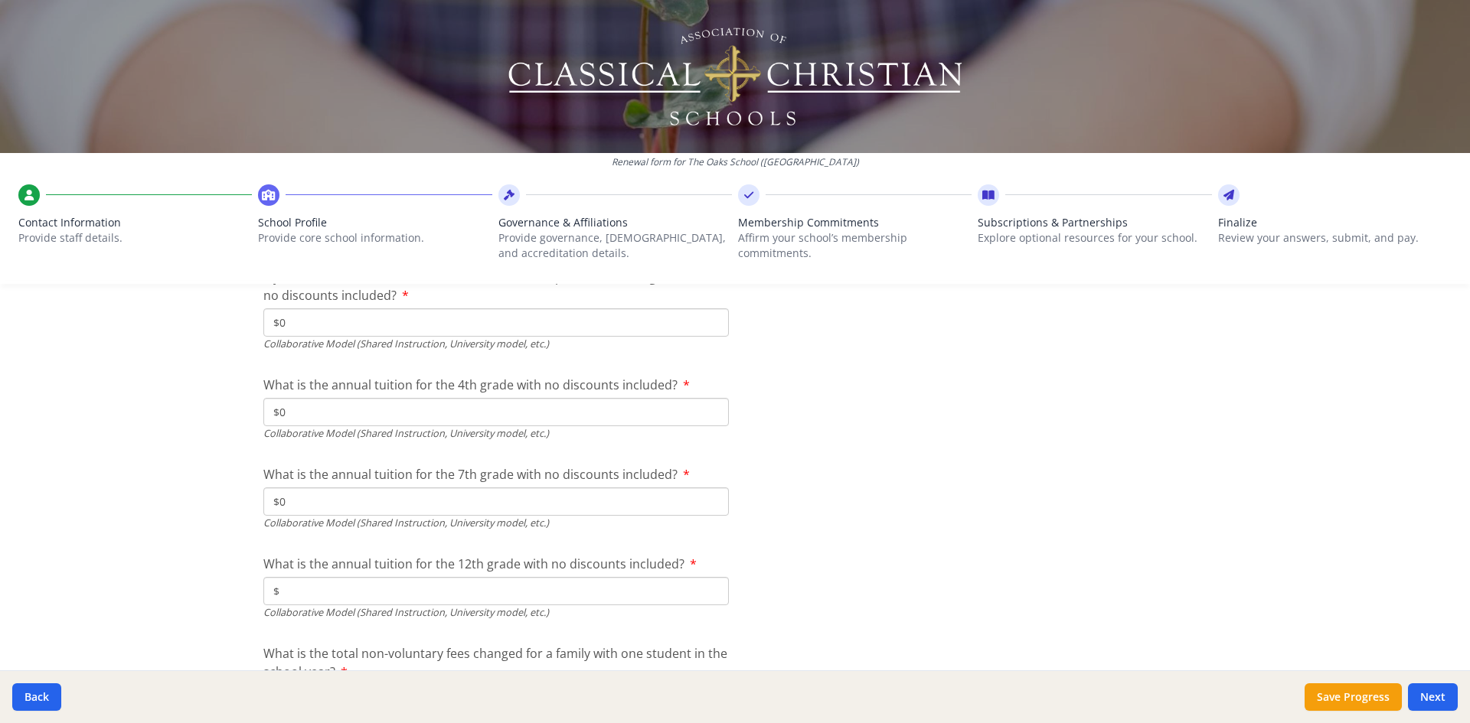
type input "$0"
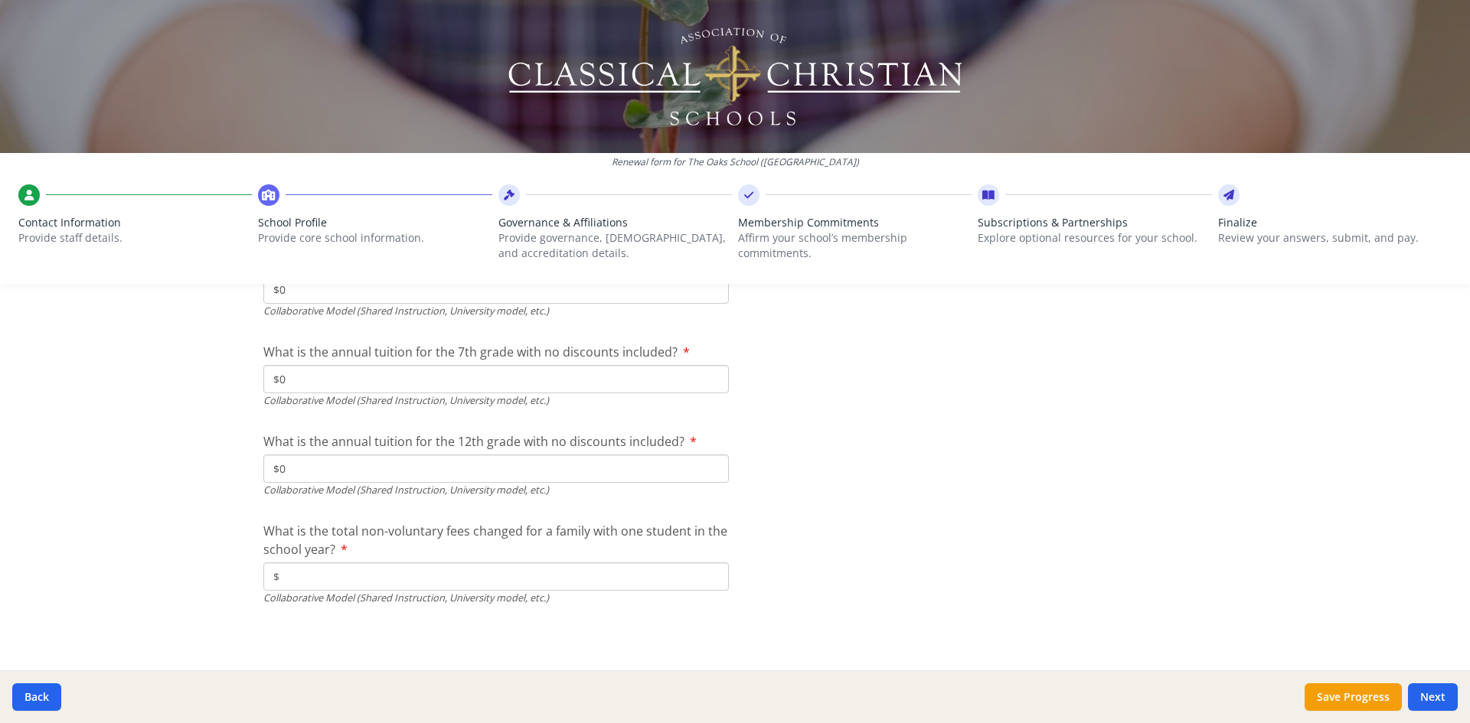
type input "$0"
click at [629, 584] on input "$" at bounding box center [495, 577] width 465 height 28
type input "$0"
click at [1448, 693] on button "Next" at bounding box center [1433, 698] width 50 height 28
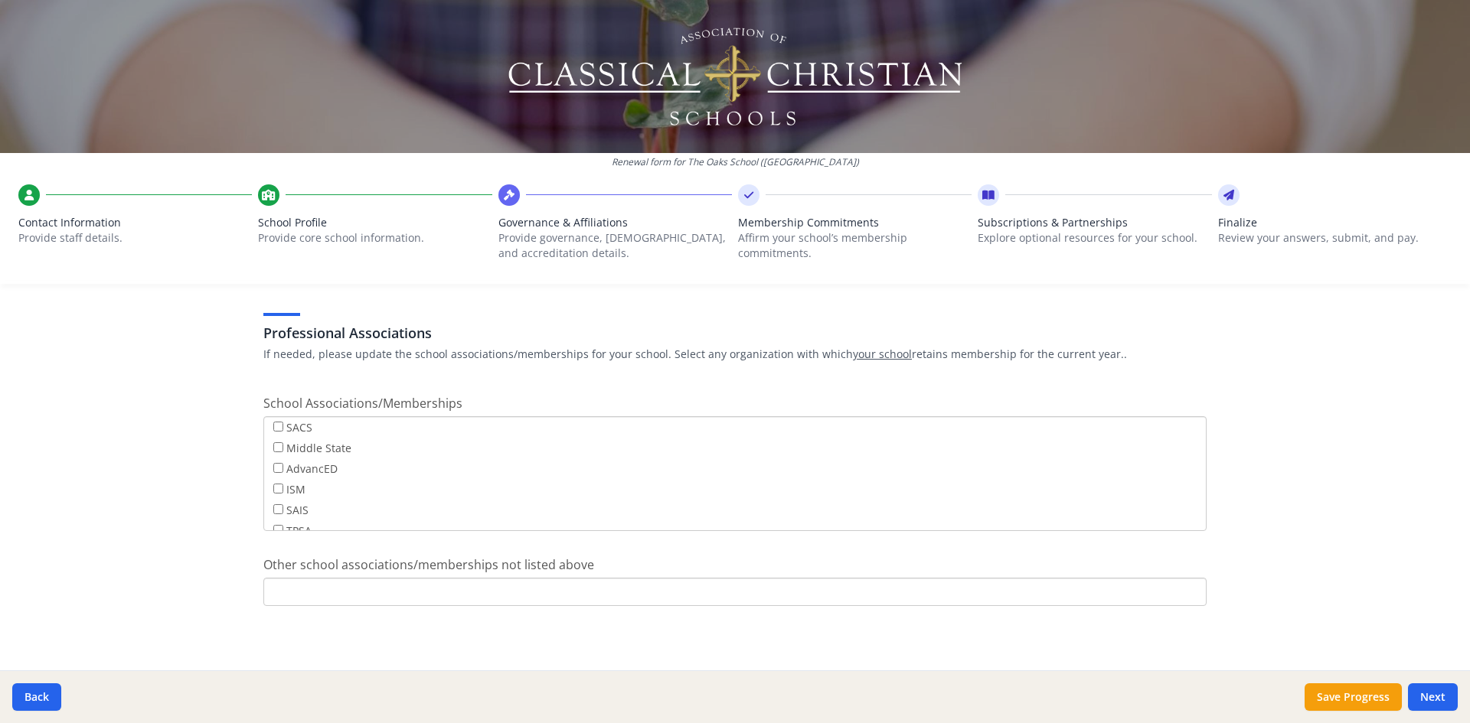
scroll to position [123, 0]
click at [1422, 684] on button "Next" at bounding box center [1433, 698] width 50 height 28
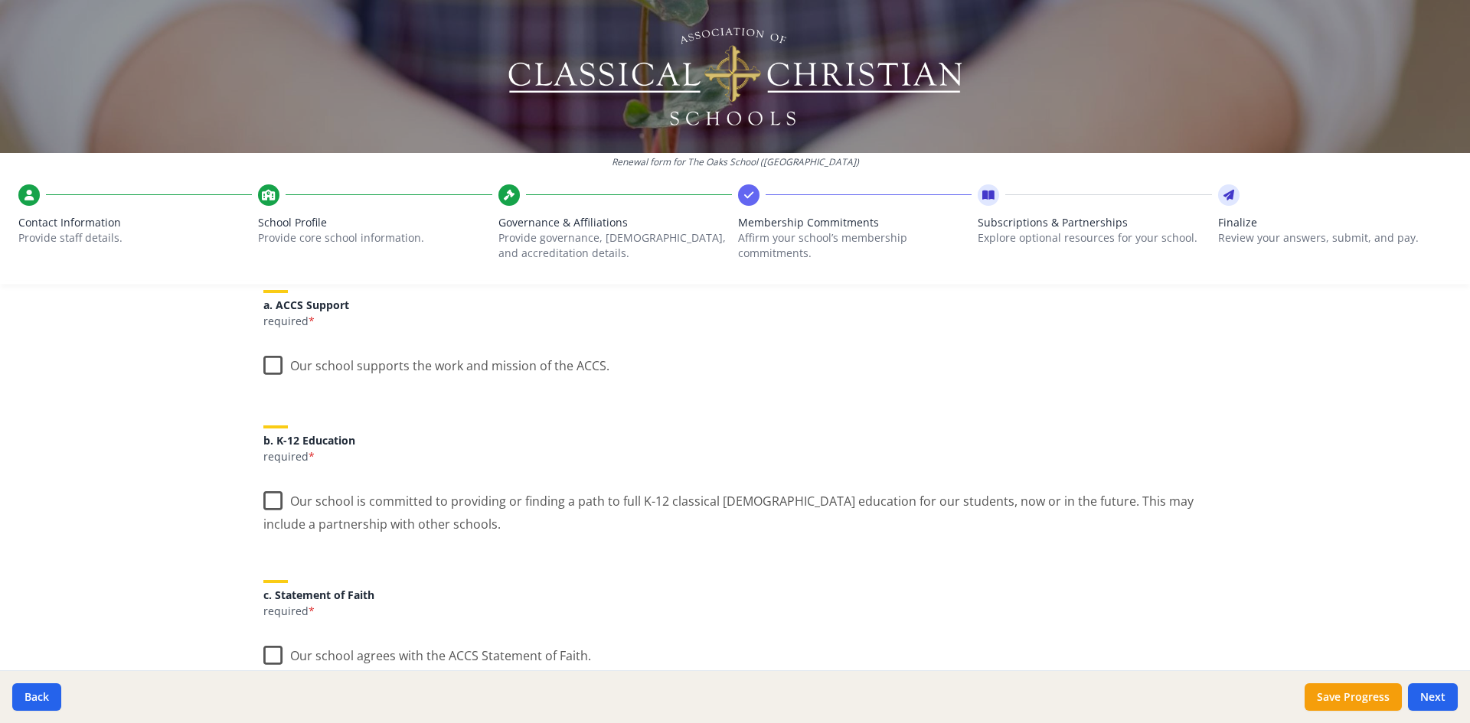
scroll to position [208, 0]
click at [273, 360] on label "Our school supports the work and mission of the ACCS." at bounding box center [436, 357] width 346 height 33
click at [0, 0] on input "Our school supports the work and mission of the ACCS." at bounding box center [0, 0] width 0 height 0
click at [263, 499] on label "Our school is committed to providing or finding a path to full K-12 classical C…" at bounding box center [734, 502] width 943 height 51
click at [0, 0] on input "Our school is committed to providing or finding a path to full K-12 classical C…" at bounding box center [0, 0] width 0 height 0
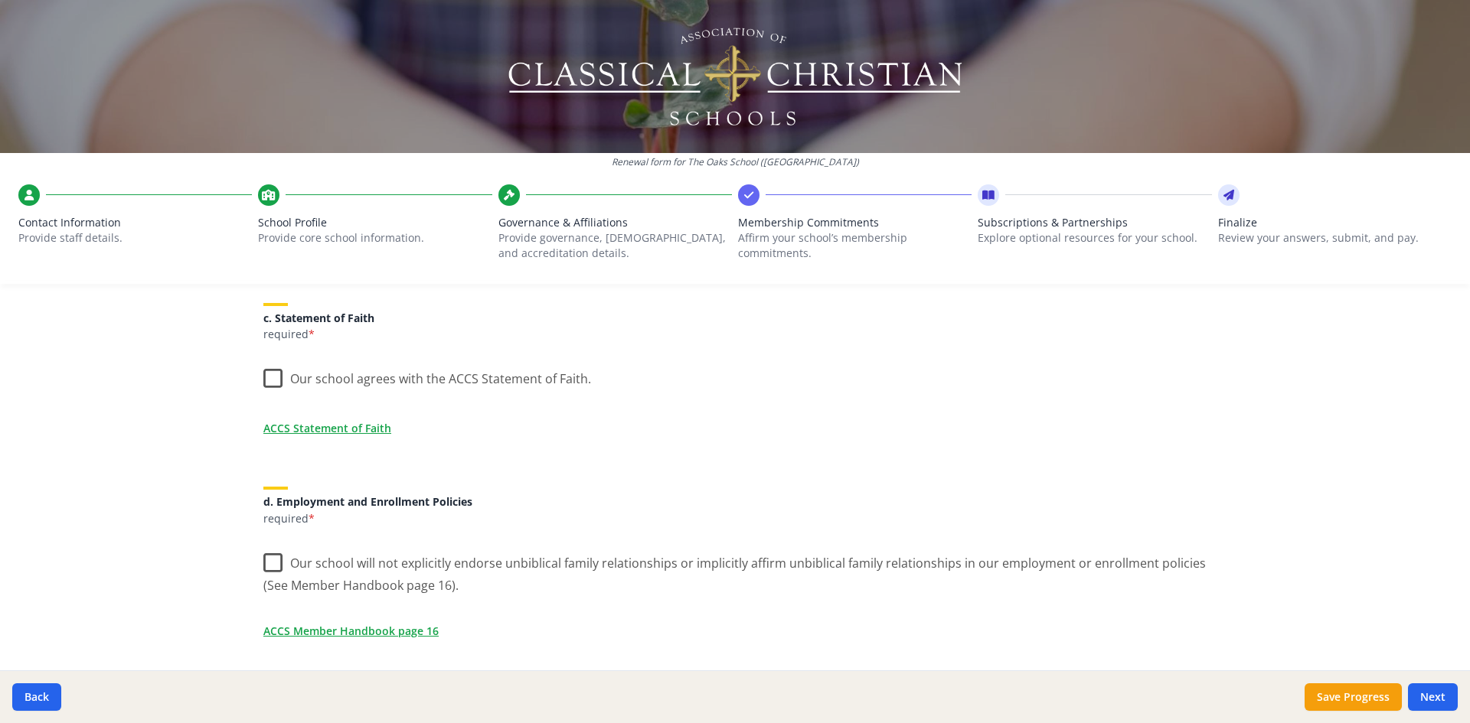
scroll to position [483, 0]
click at [264, 375] on label "Our school agrees with the ACCS Statement of Faith." at bounding box center [427, 373] width 328 height 33
click at [0, 0] on input "Our school agrees with the ACCS Statement of Faith." at bounding box center [0, 0] width 0 height 0
click at [269, 557] on label "Our school will not explicitly endorse unbiblical family relationships or impli…" at bounding box center [734, 566] width 943 height 51
click at [0, 0] on input "Our school will not explicitly endorse unbiblical family relationships or impli…" at bounding box center [0, 0] width 0 height 0
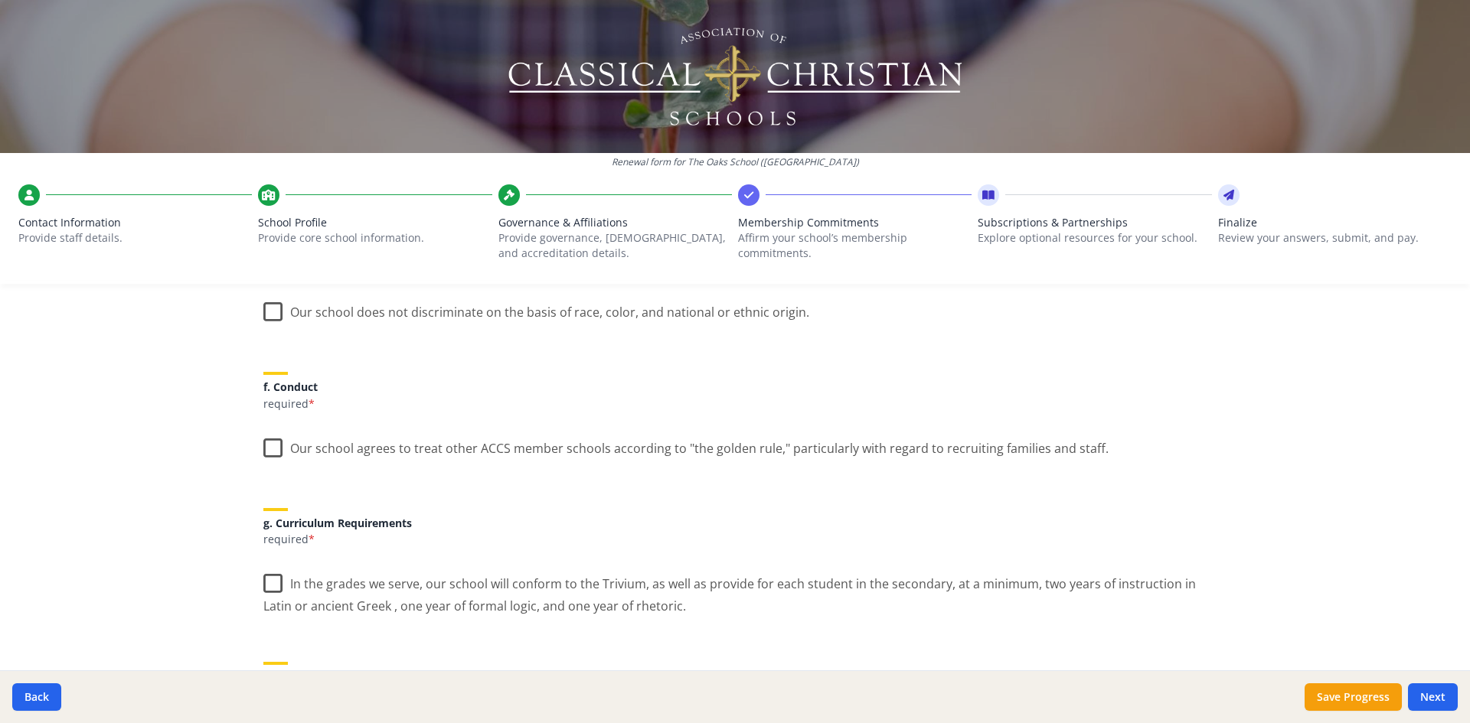
scroll to position [939, 0]
click at [268, 308] on label "Our school does not discriminate on the basis of race, color, and national or e…" at bounding box center [536, 304] width 546 height 33
click at [0, 0] on input "Our school does not discriminate on the basis of race, color, and national or e…" at bounding box center [0, 0] width 0 height 0
click at [263, 440] on label "Our school agrees to treat other ACCS member schools according to "the golden r…" at bounding box center [685, 440] width 845 height 33
click at [0, 0] on input "Our school agrees to treat other ACCS member schools according to "the golden r…" at bounding box center [0, 0] width 0 height 0
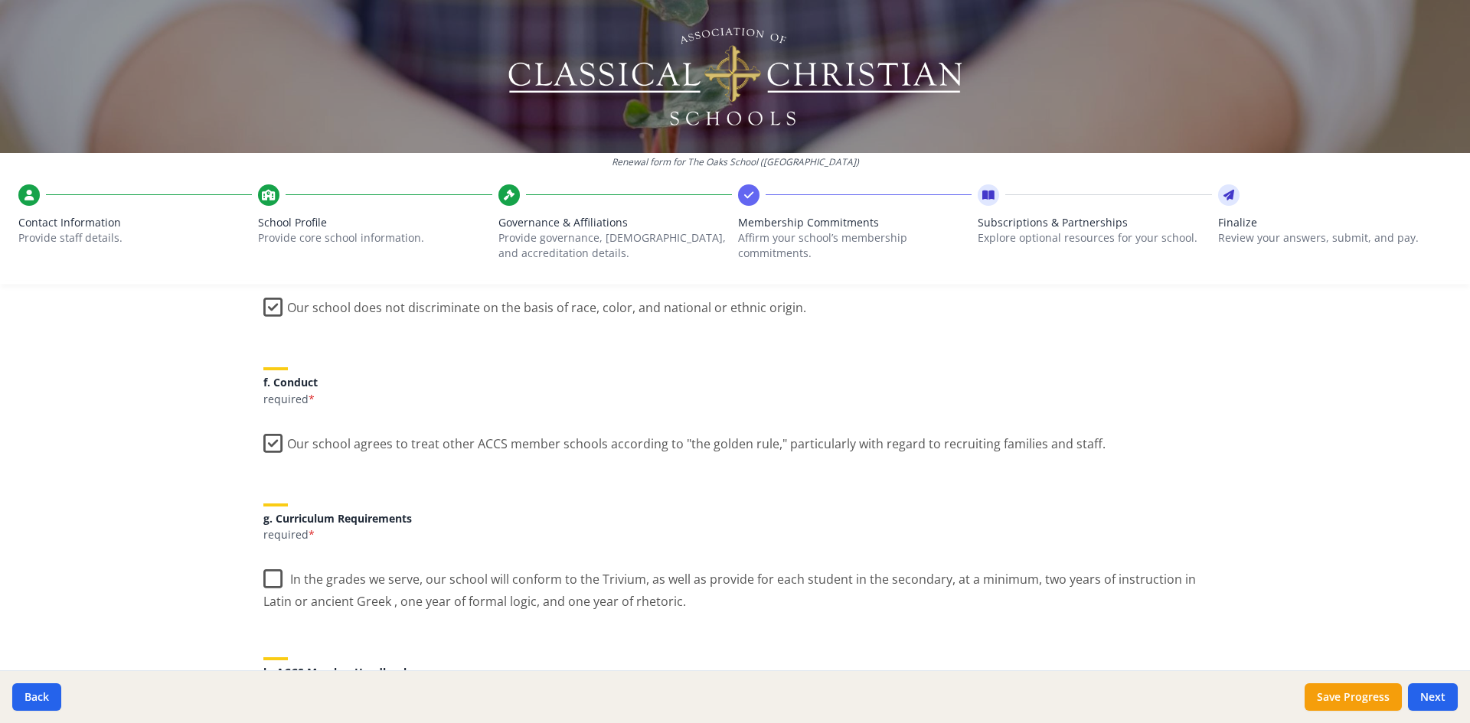
click at [266, 585] on label "In the grades we serve, our school will conform to the Trivium, as well as prov…" at bounding box center [734, 585] width 943 height 51
click at [0, 0] on input "In the grades we serve, our school will conform to the Trivium, as well as prov…" at bounding box center [0, 0] width 0 height 0
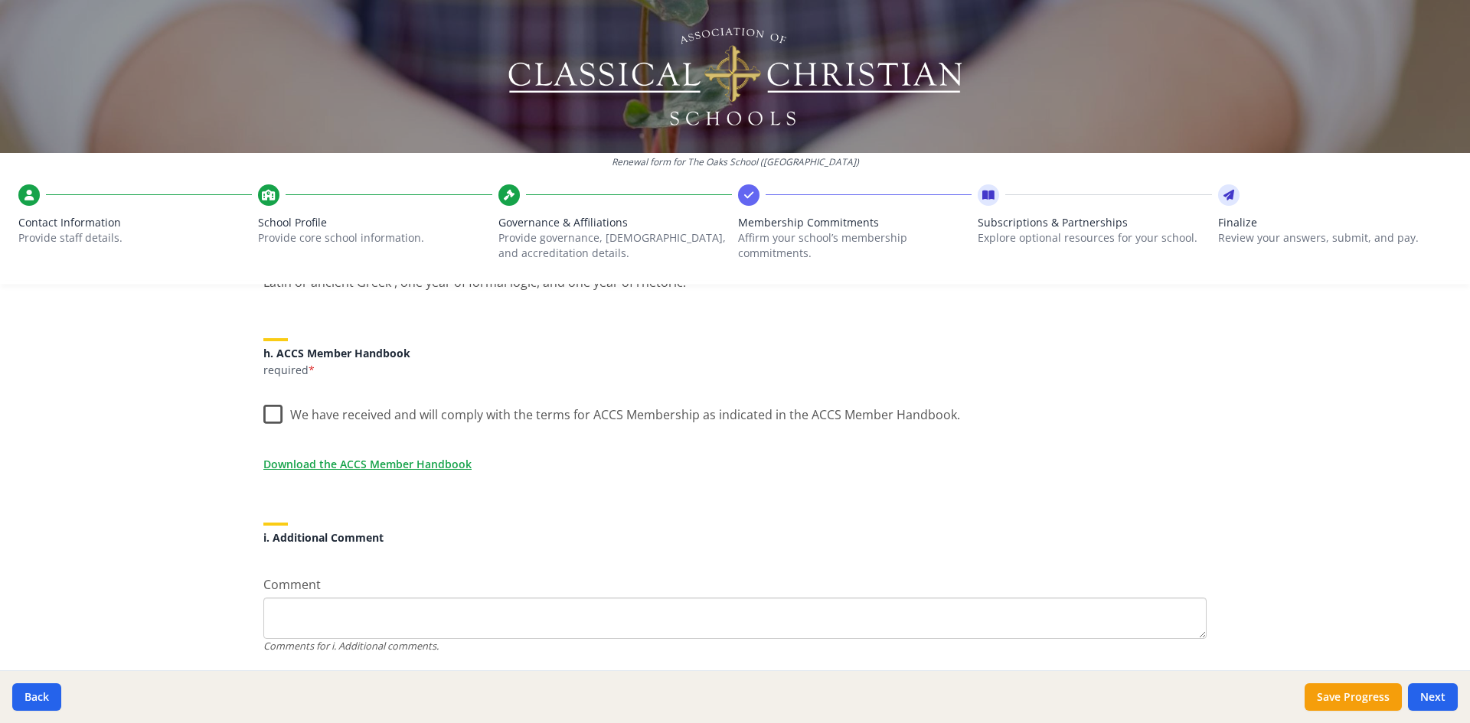
scroll to position [1274, 0]
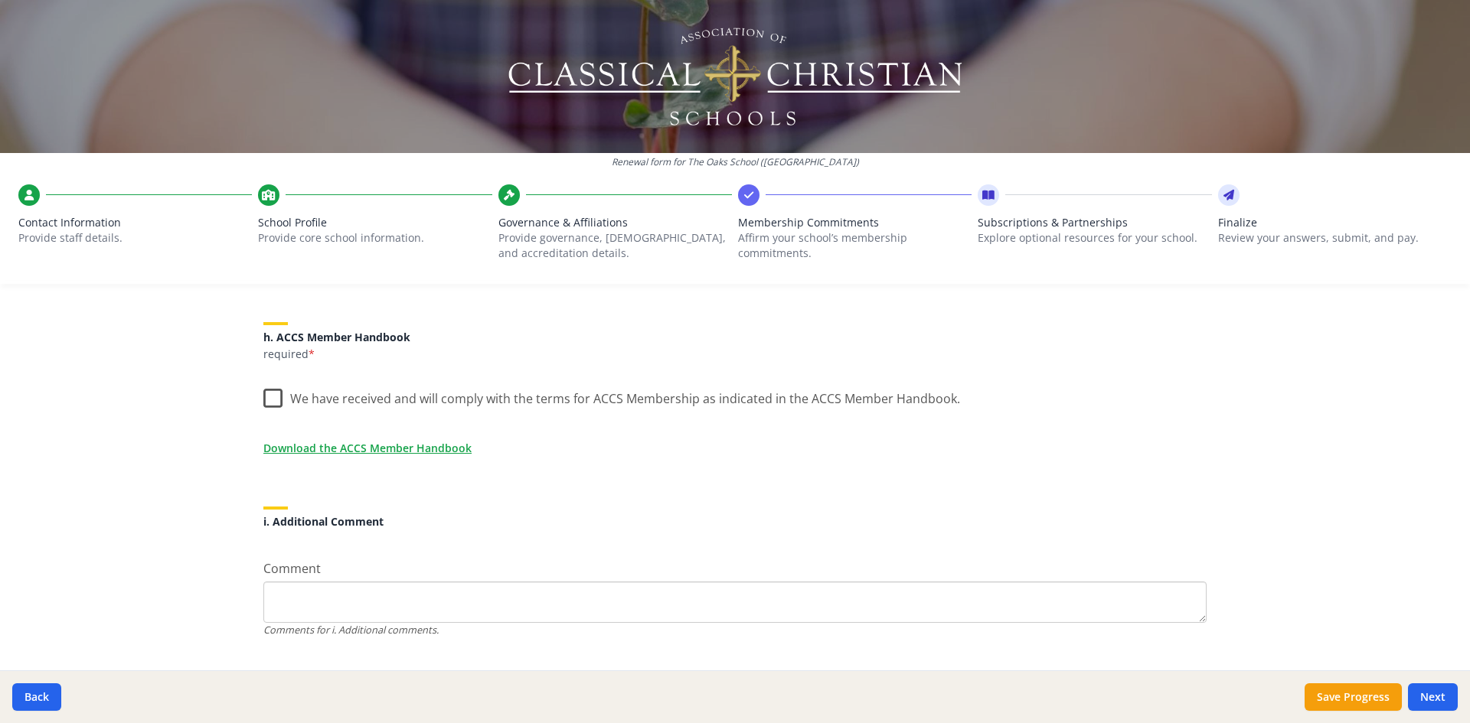
click at [270, 399] on label "We have received and will comply with the terms for ACCS Membership as indicate…" at bounding box center [611, 395] width 697 height 33
click at [0, 0] on input "We have received and will comply with the terms for ACCS Membership as indicate…" at bounding box center [0, 0] width 0 height 0
click at [1426, 694] on button "Next" at bounding box center [1433, 698] width 50 height 28
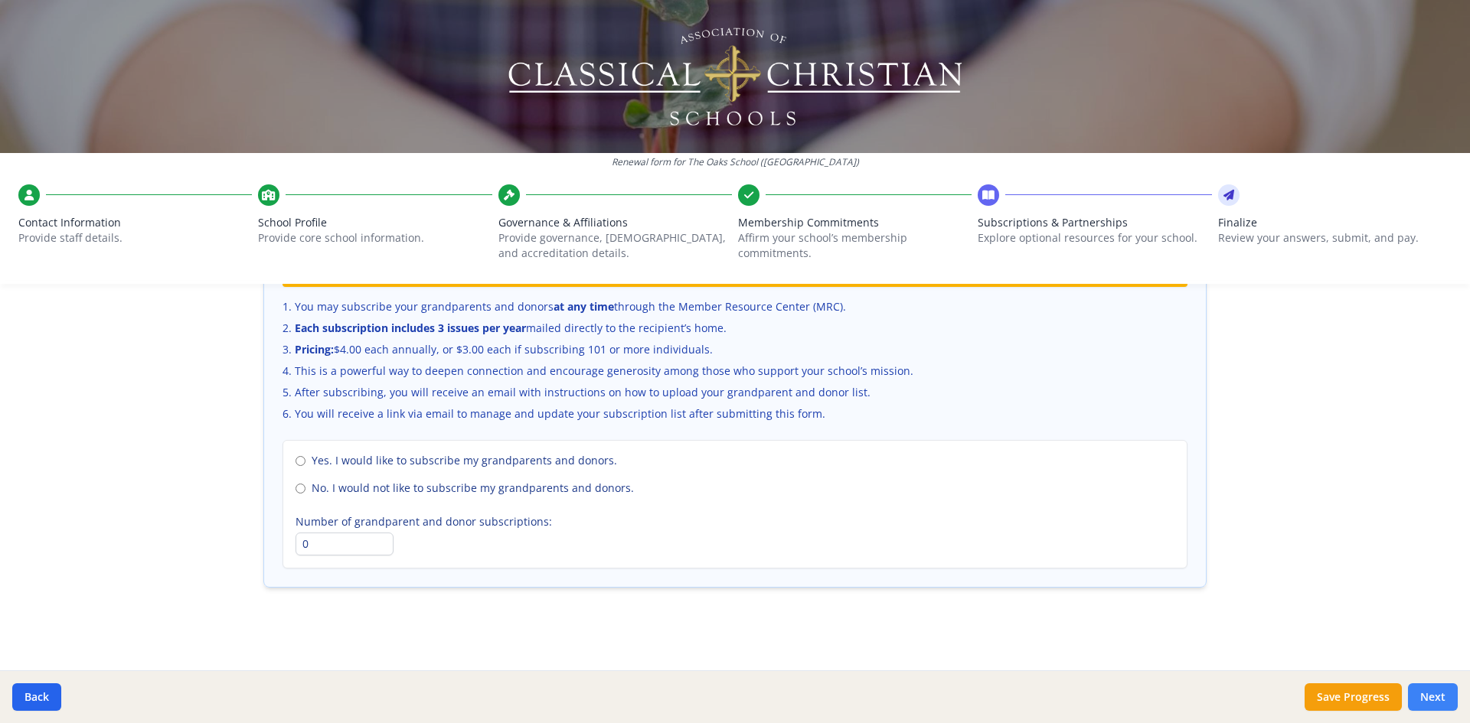
scroll to position [1027, 0]
click at [560, 492] on span "No. I would not like to subscribe my grandparents and donors." at bounding box center [473, 488] width 322 height 15
click at [305, 492] on input "No. I would not like to subscribe my grandparents and donors." at bounding box center [301, 489] width 10 height 10
radio input "true"
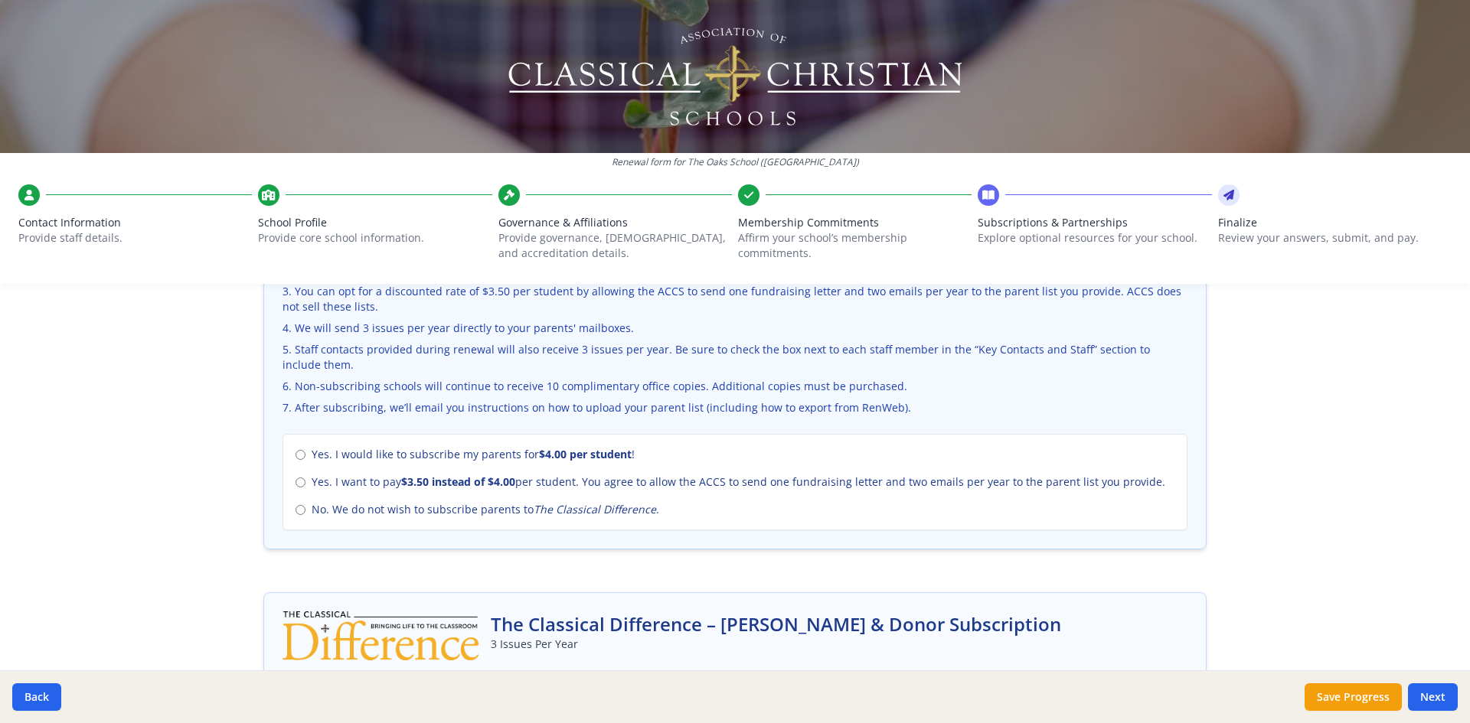
scroll to position [586, 0]
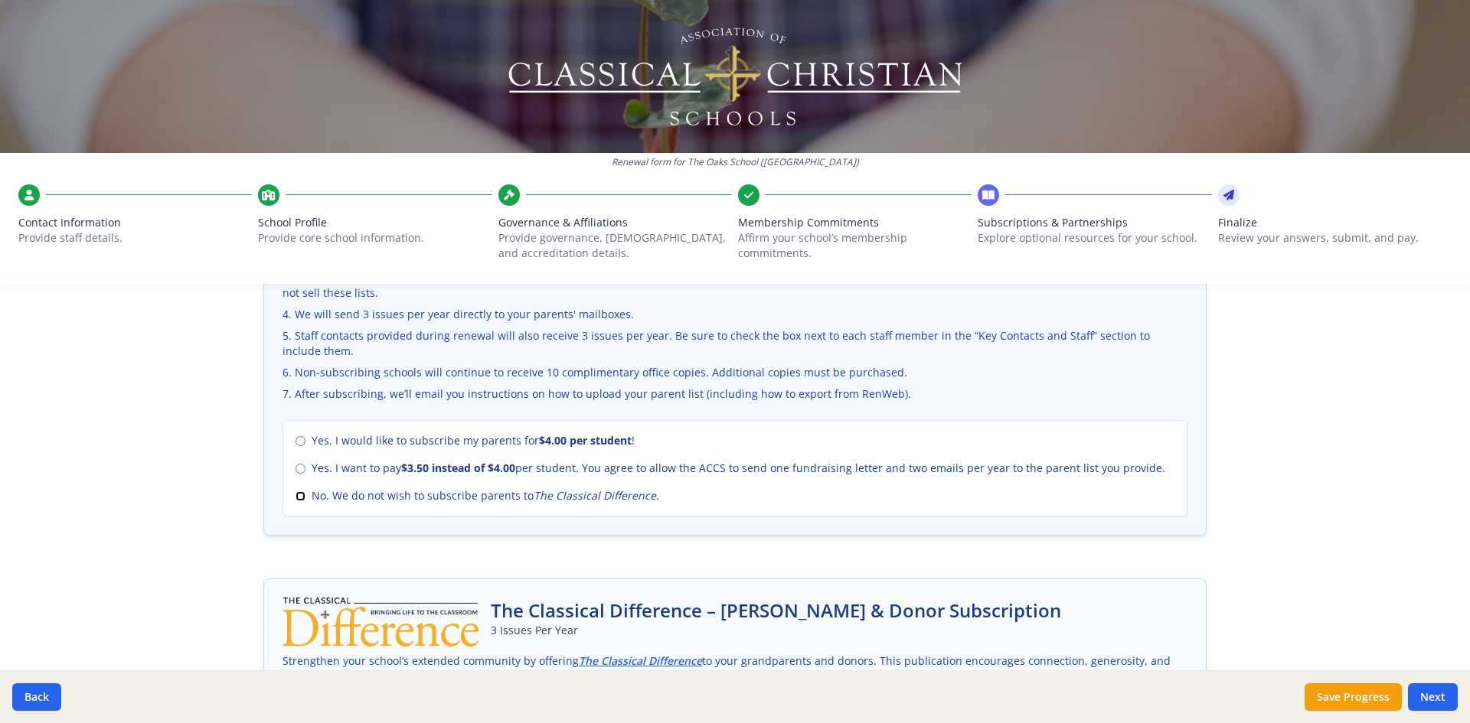
click at [296, 492] on input "No. We do not wish to subscribe parents to The Classical Difference ." at bounding box center [301, 497] width 10 height 10
radio input "true"
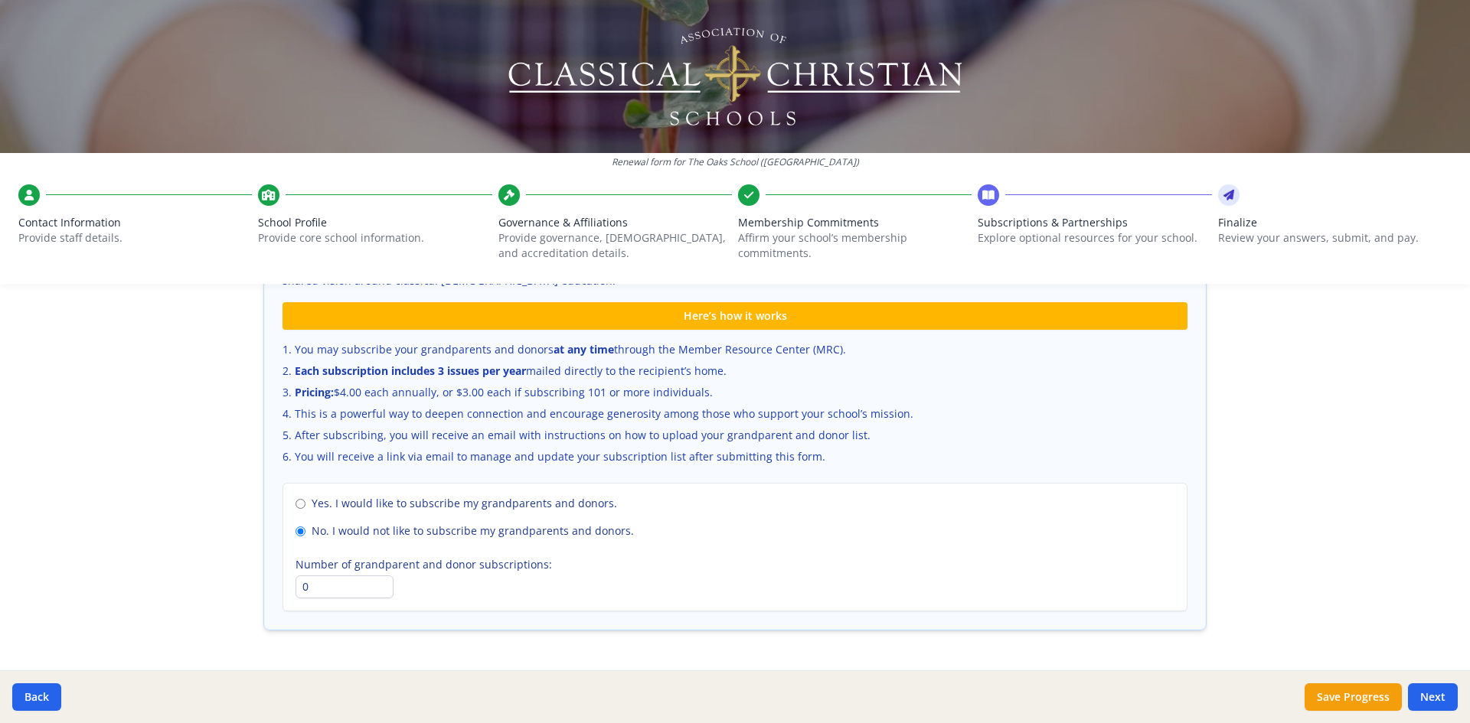
scroll to position [999, 0]
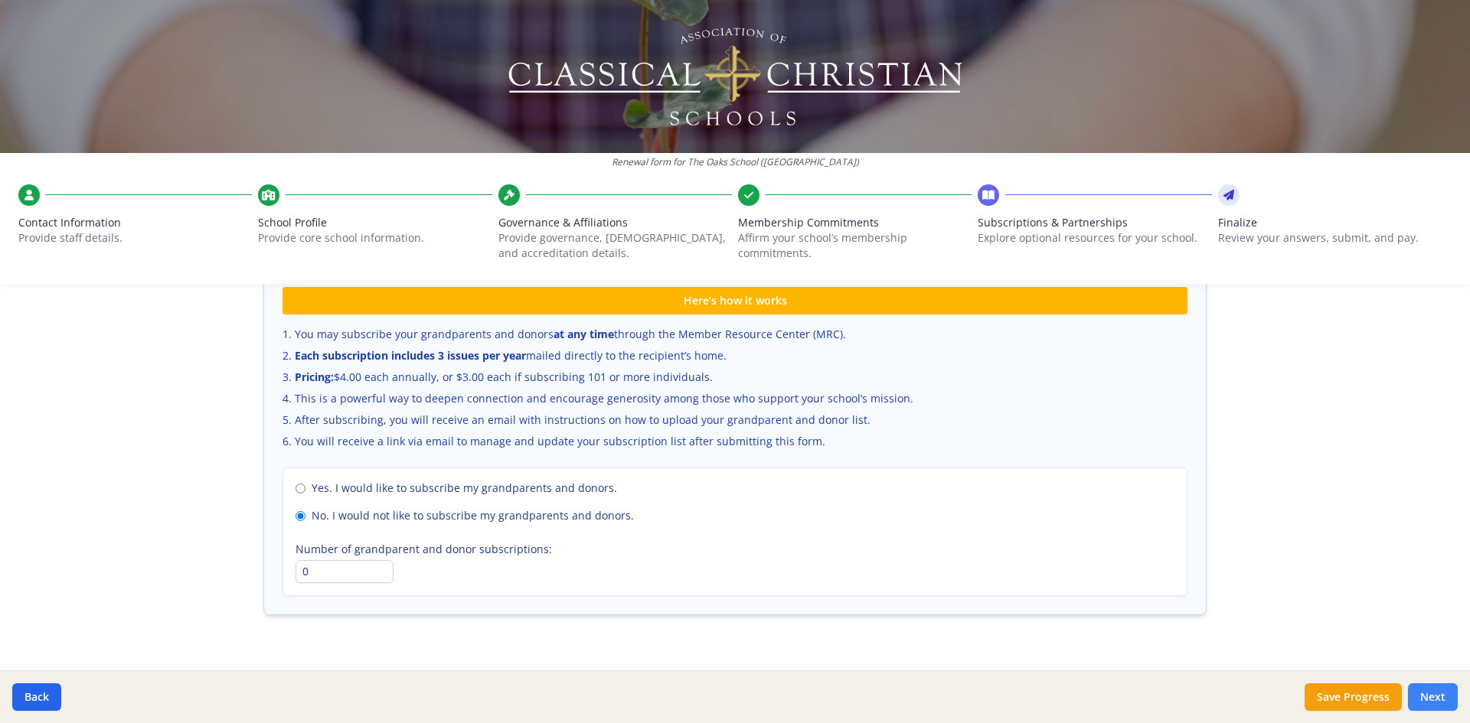
click at [1426, 694] on button "Next" at bounding box center [1433, 698] width 50 height 28
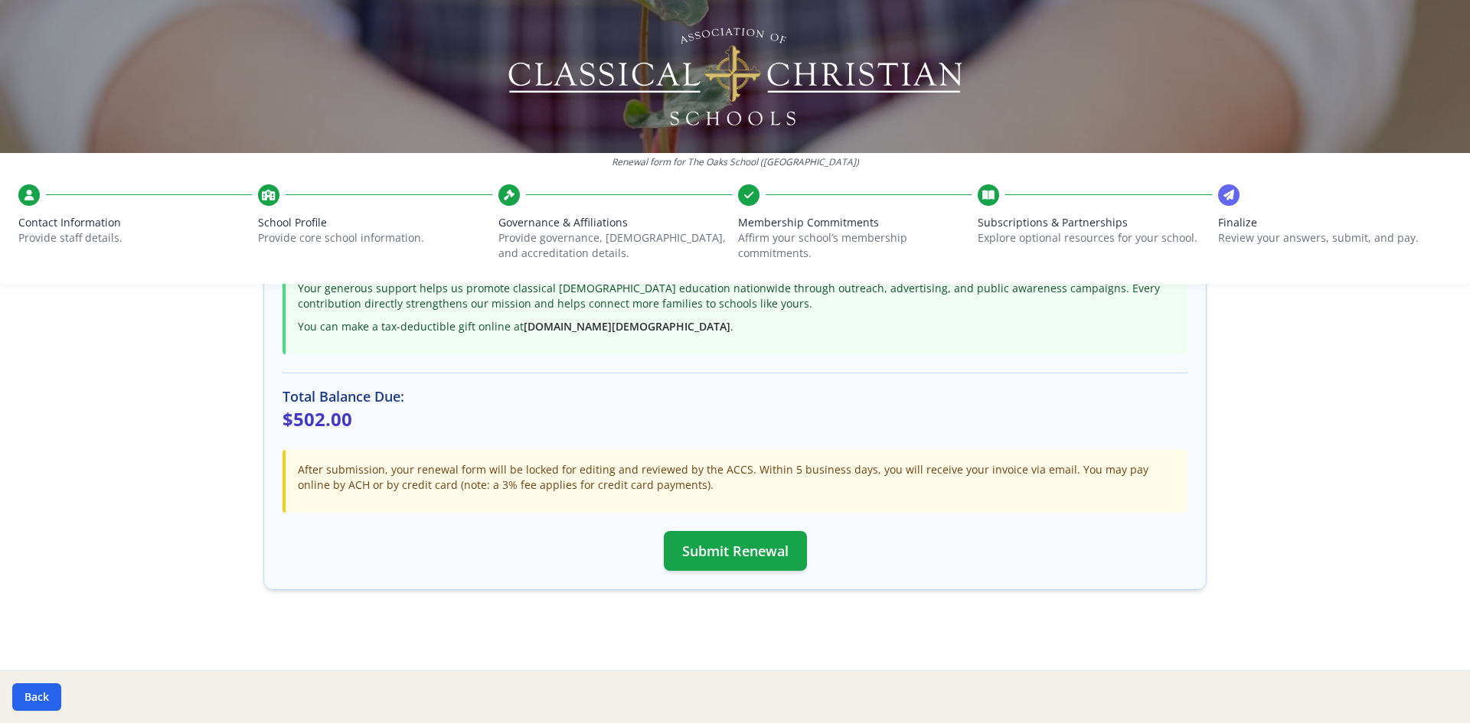
scroll to position [380, 0]
click at [259, 198] on div at bounding box center [268, 195] width 21 height 21
click at [272, 194] on icon at bounding box center [269, 195] width 14 height 15
click at [712, 547] on button "Submit Renewal" at bounding box center [735, 549] width 143 height 40
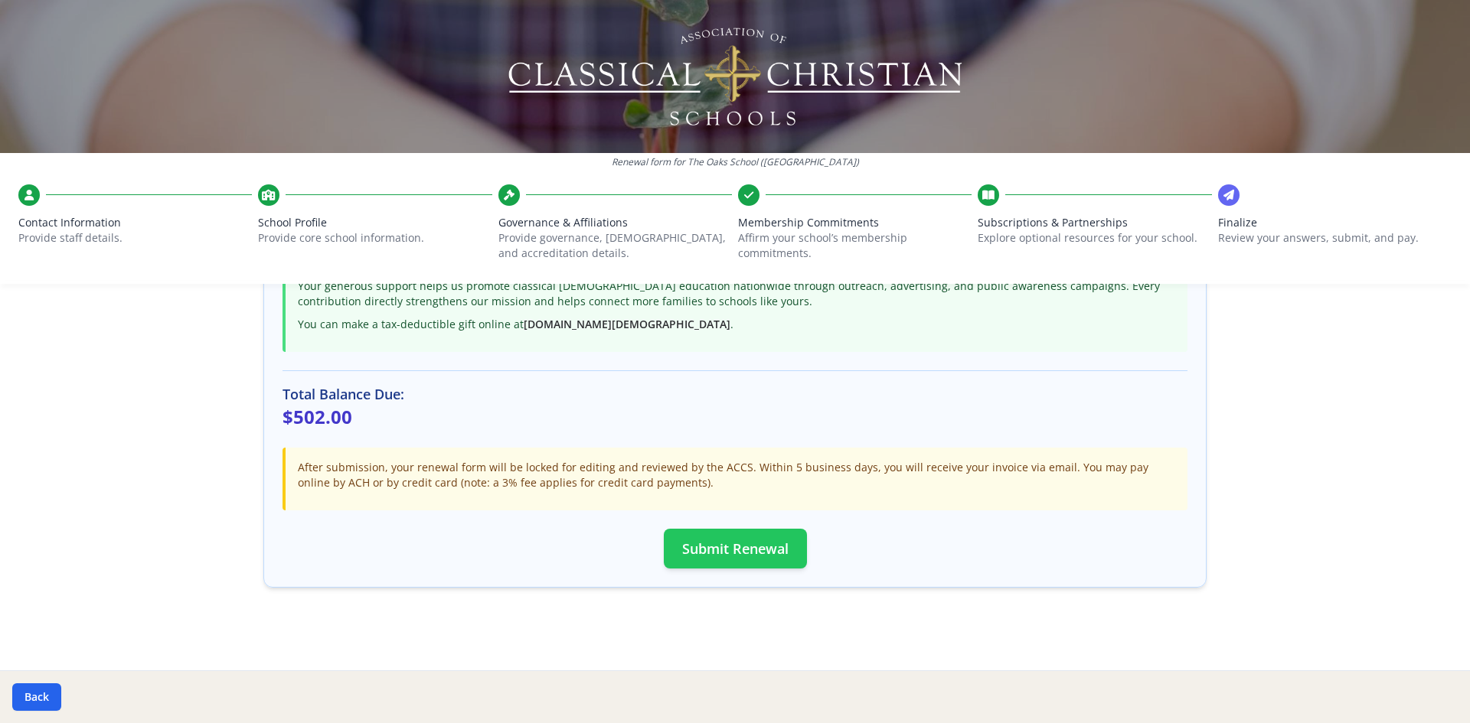
scroll to position [375, 0]
